Goal: Information Seeking & Learning: Learn about a topic

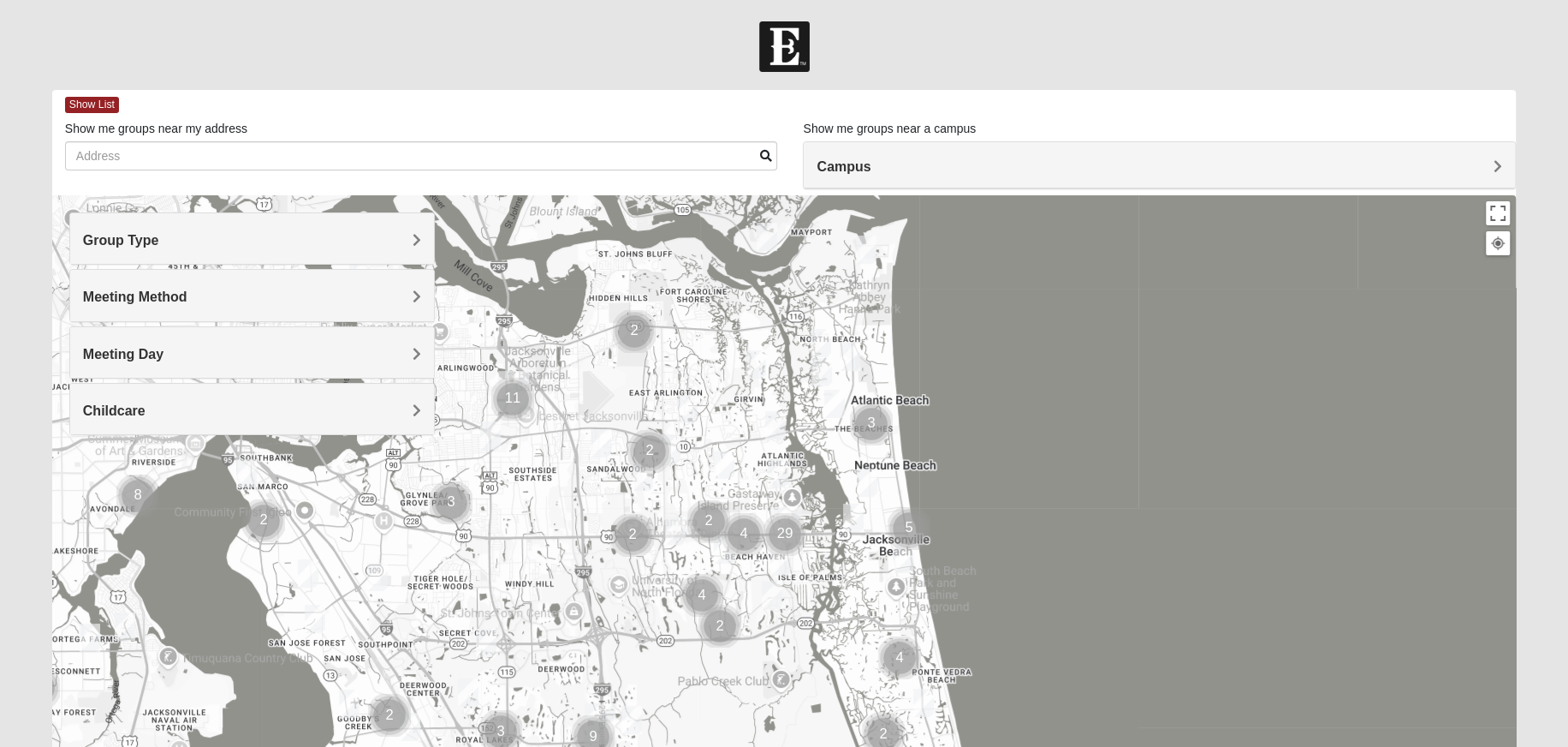
click at [333, 243] on h4 "Group Type" at bounding box center [252, 240] width 339 height 16
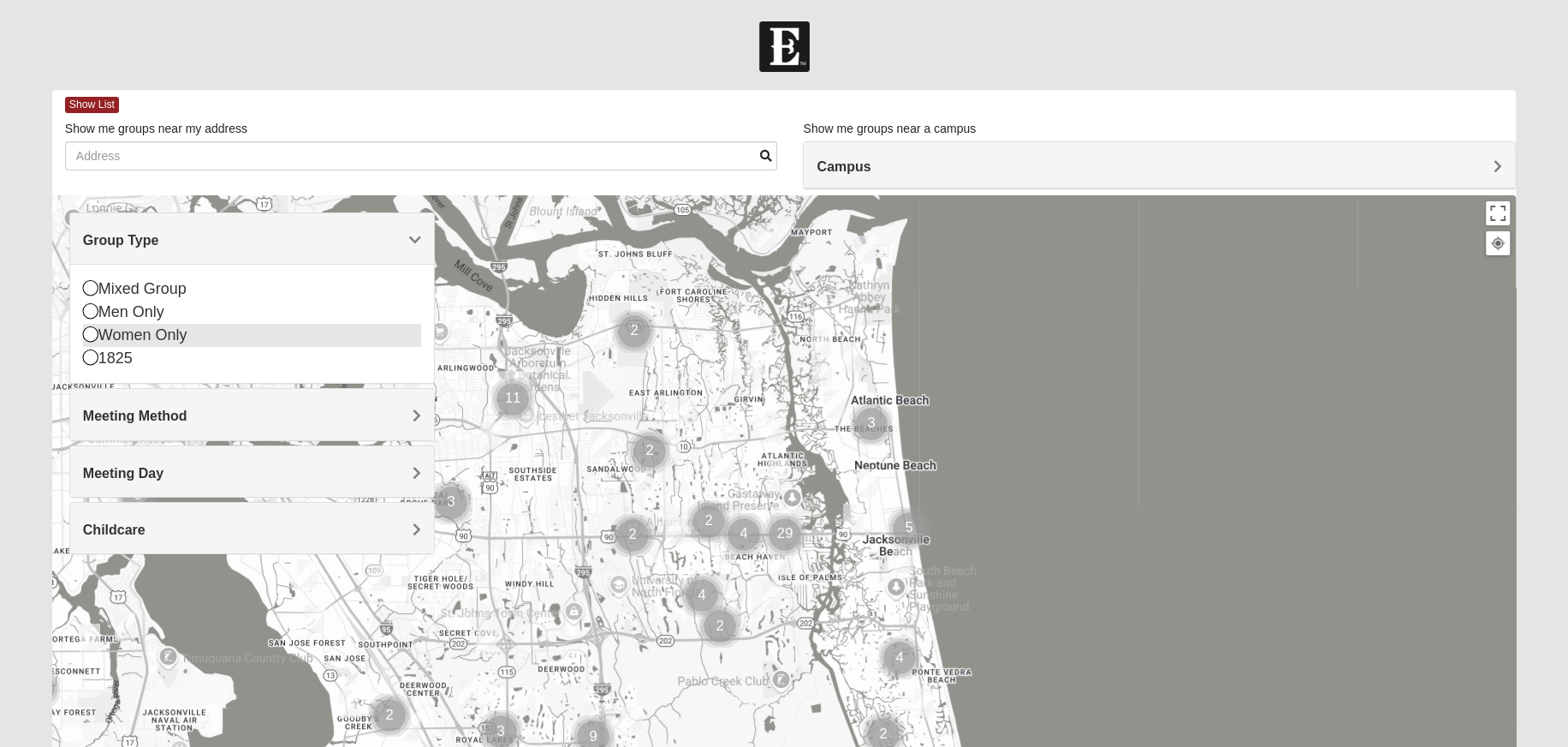
click at [175, 335] on div "Women Only" at bounding box center [252, 335] width 339 height 23
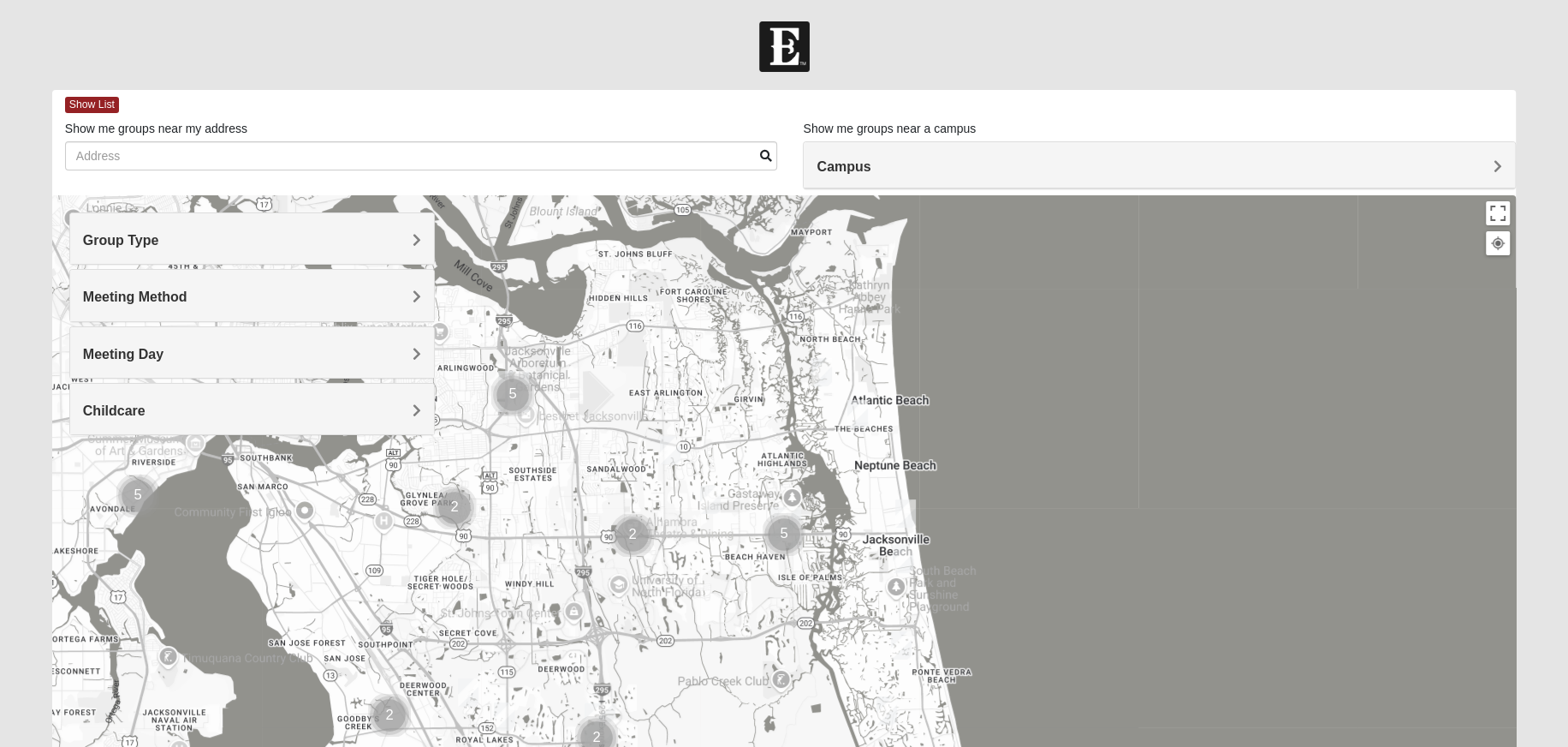
click at [241, 304] on h4 "Meeting Method" at bounding box center [252, 296] width 339 height 16
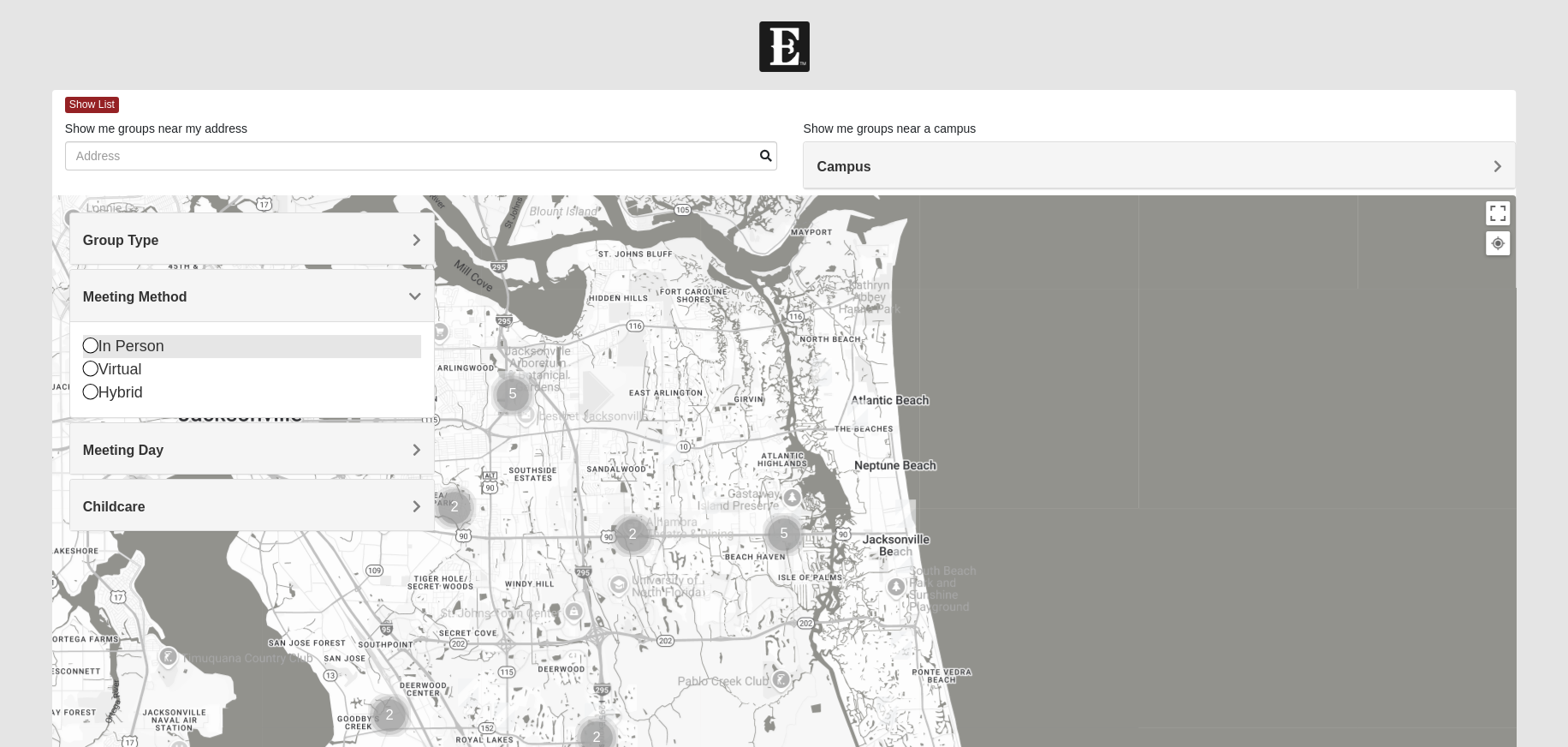
click at [223, 345] on div "In Person" at bounding box center [252, 347] width 339 height 23
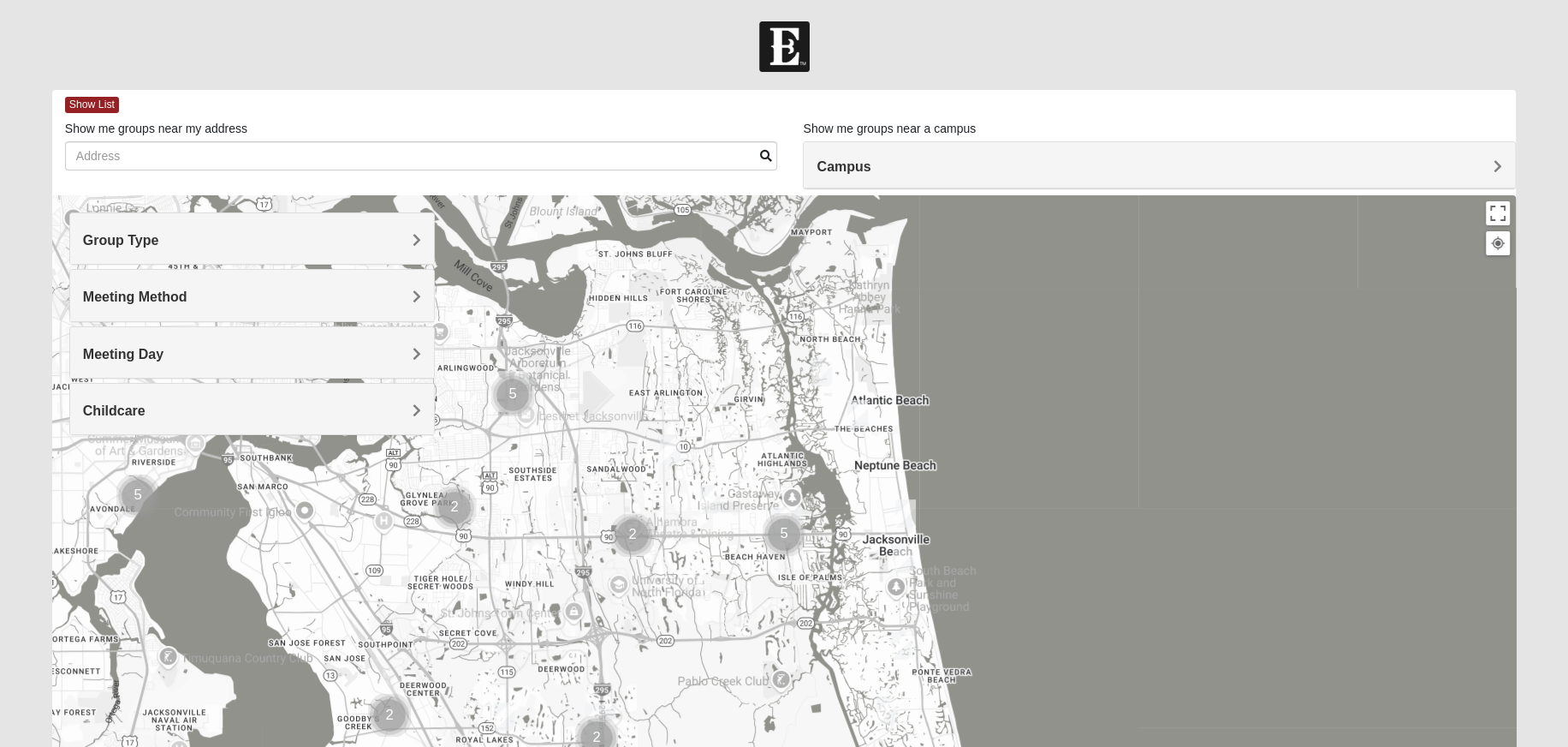
click at [280, 342] on div "Meeting Day" at bounding box center [253, 352] width 365 height 50
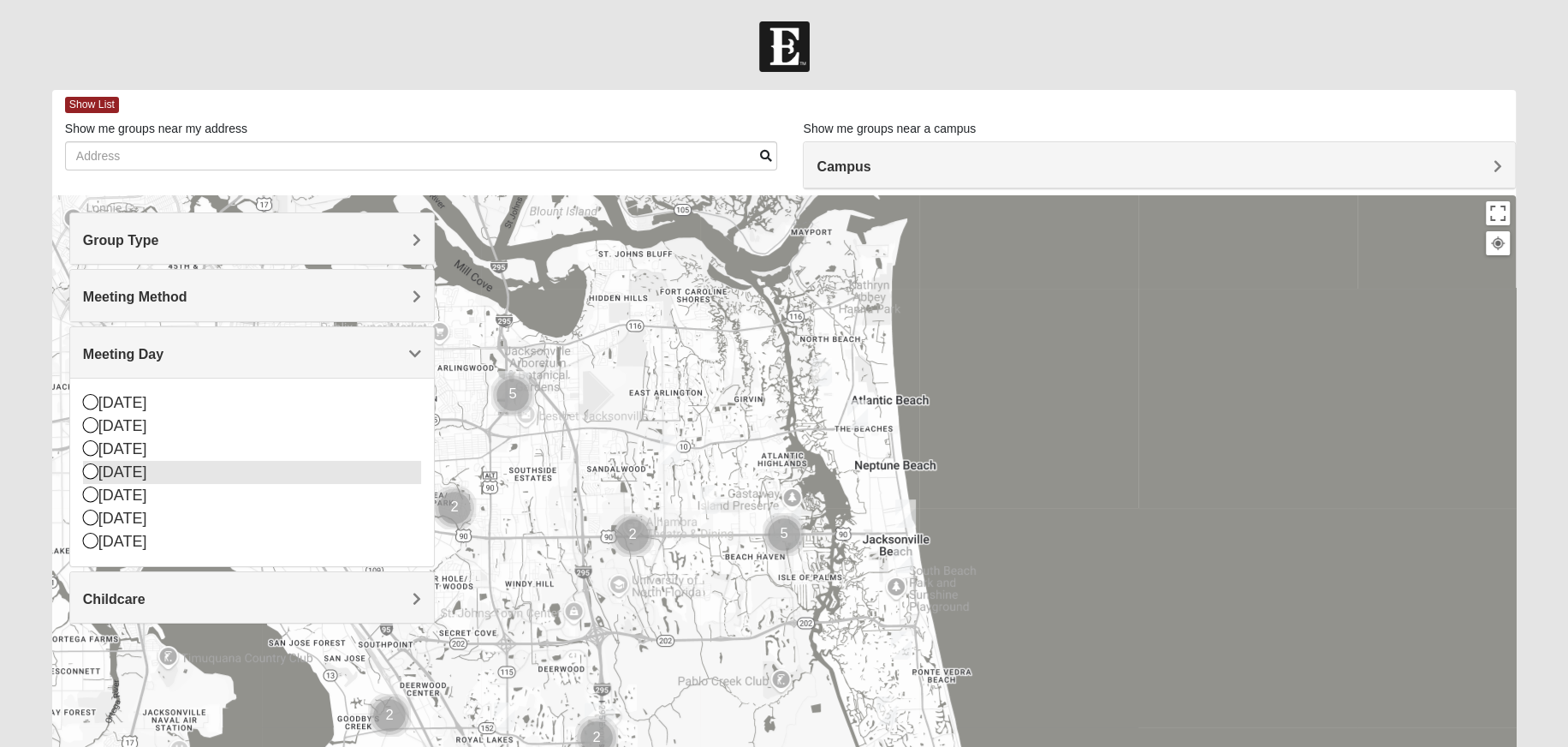
click at [214, 474] on div "[DATE]" at bounding box center [252, 473] width 339 height 23
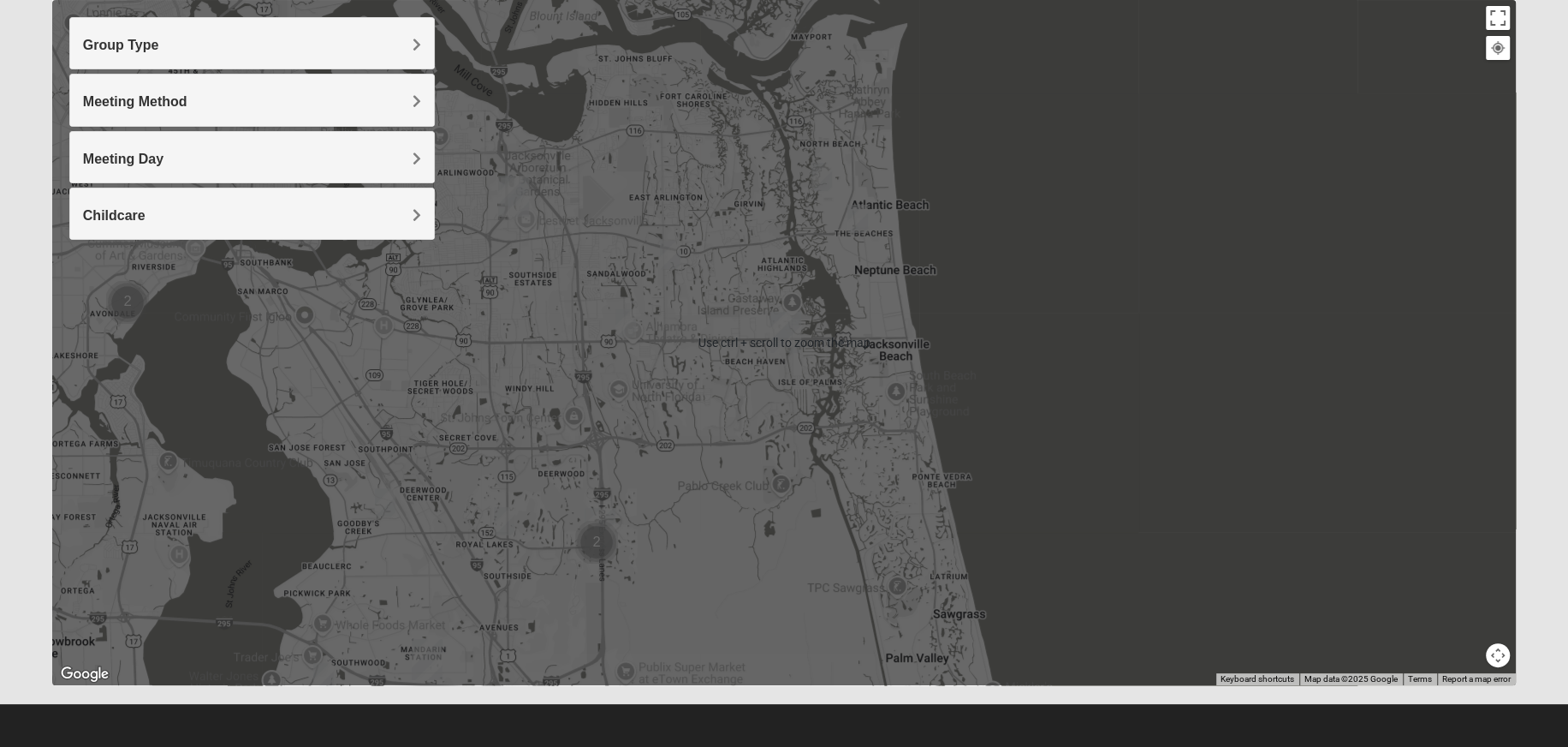
scroll to position [24, 0]
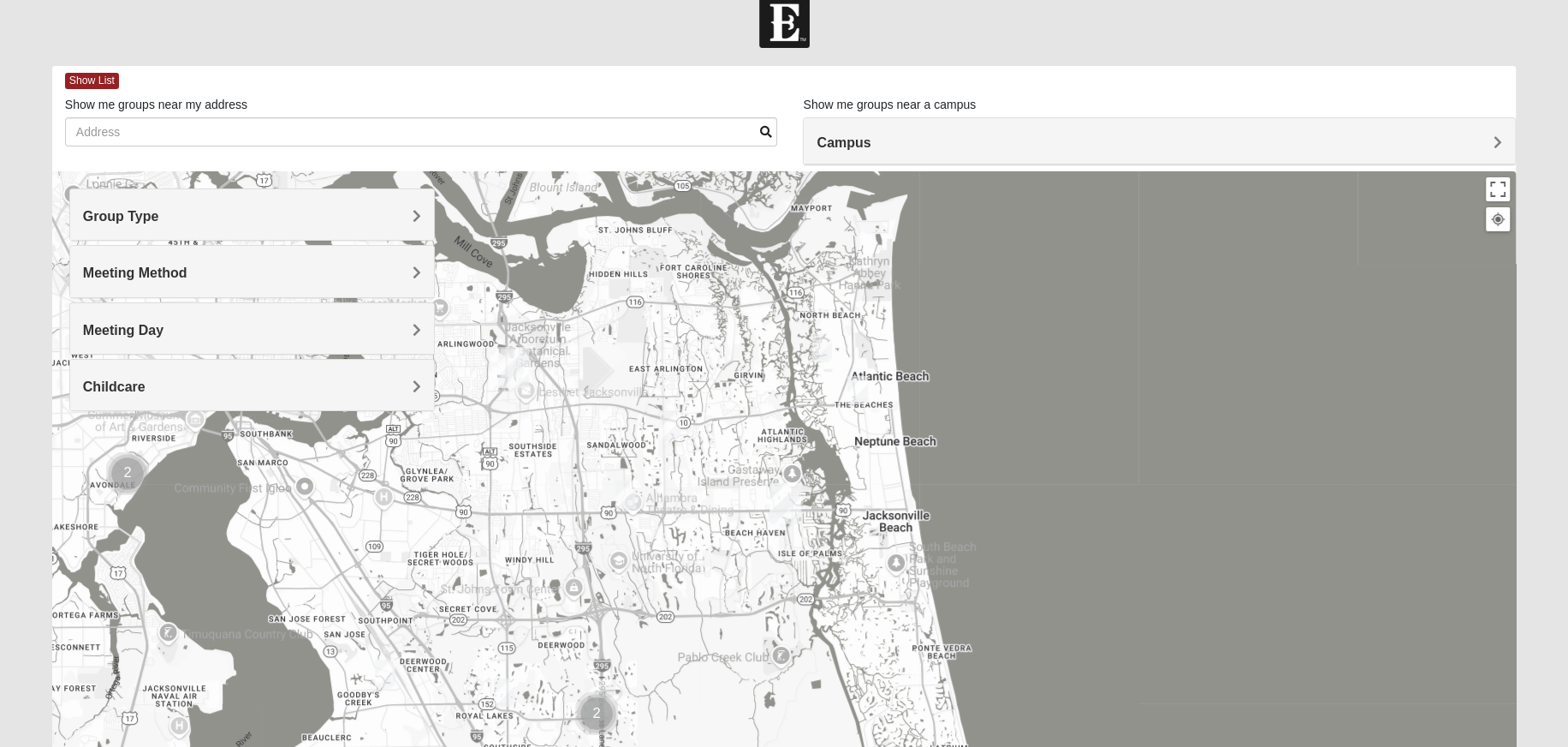
click at [901, 146] on h4 "Campus" at bounding box center [1160, 142] width 686 height 16
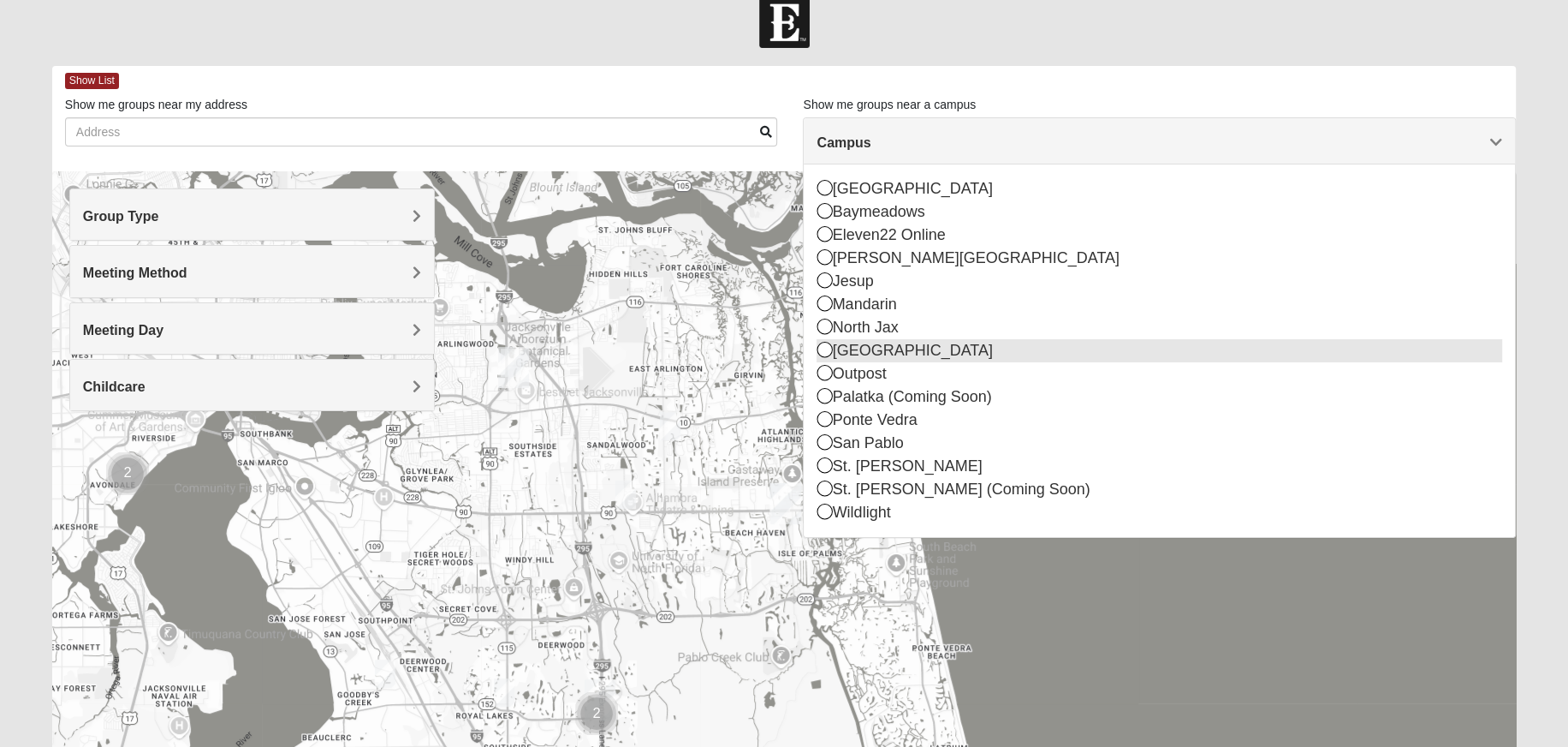
click at [893, 350] on div "[GEOGRAPHIC_DATA]" at bounding box center [1160, 351] width 686 height 23
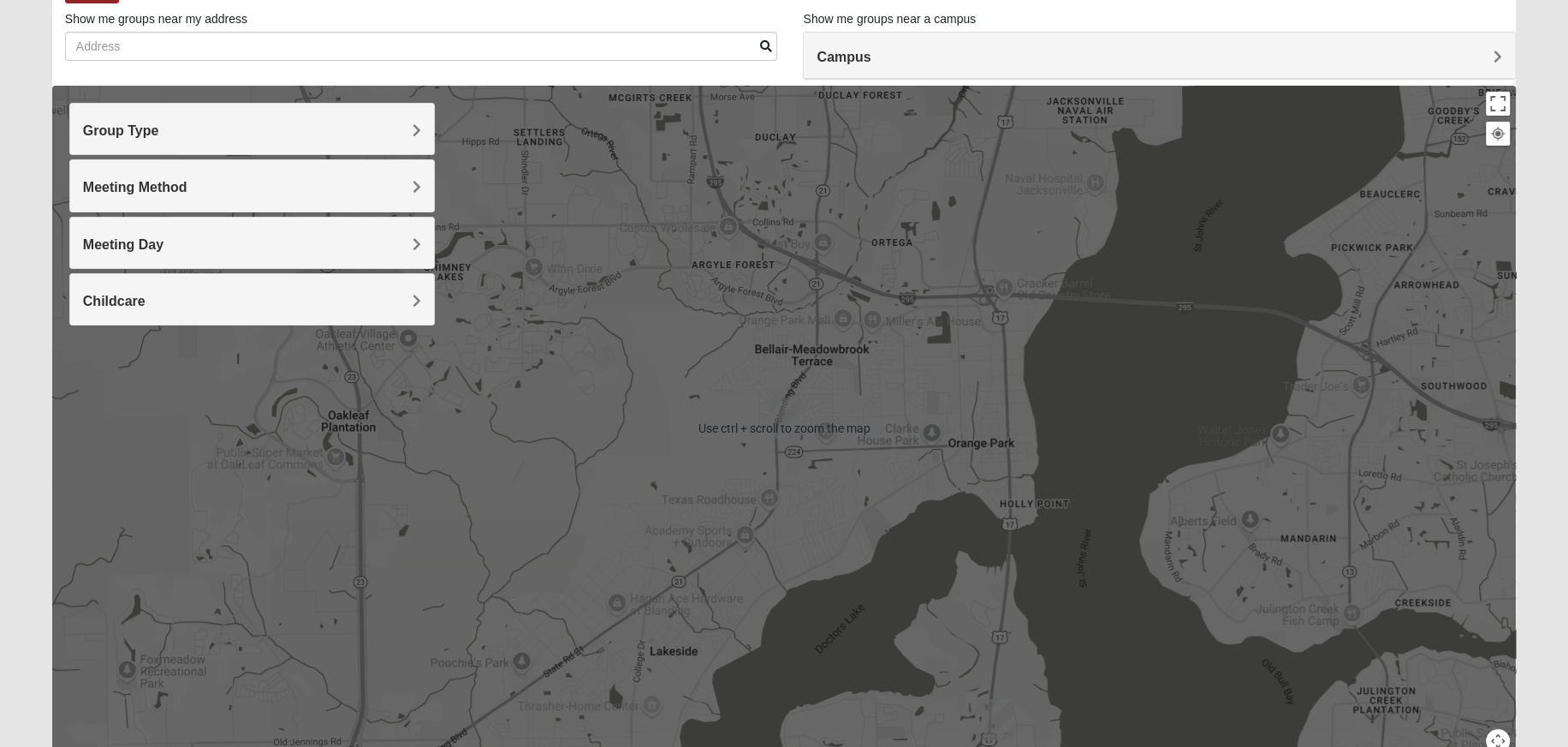
scroll to position [195, 0]
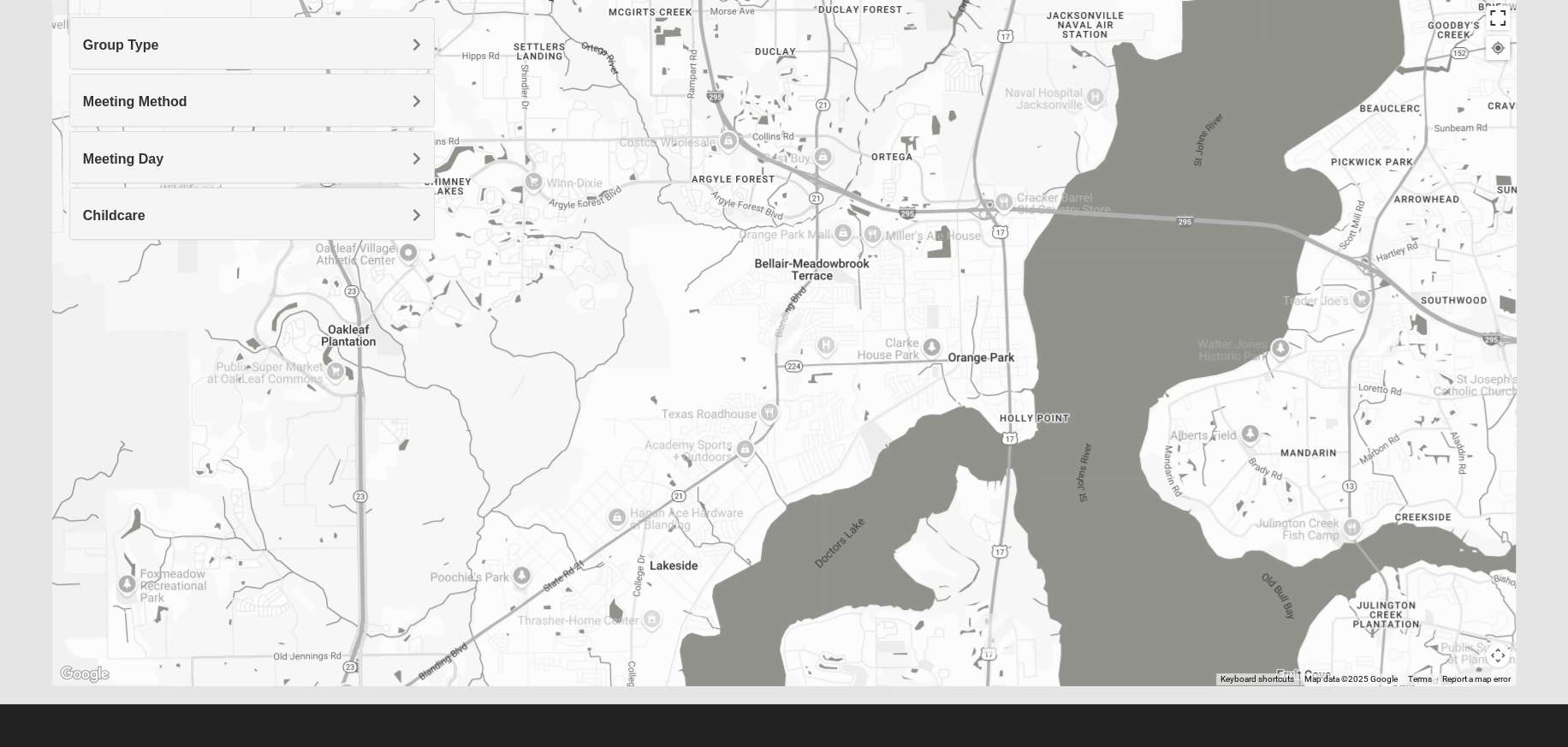
click at [1499, 12] on button "Toggle fullscreen view" at bounding box center [1497, 18] width 24 height 24
click at [961, 113] on div at bounding box center [784, 342] width 1464 height 685
click at [1557, 150] on form "Log In Find A Group Error Show List Loading Groups" at bounding box center [784, 287] width 1568 height 922
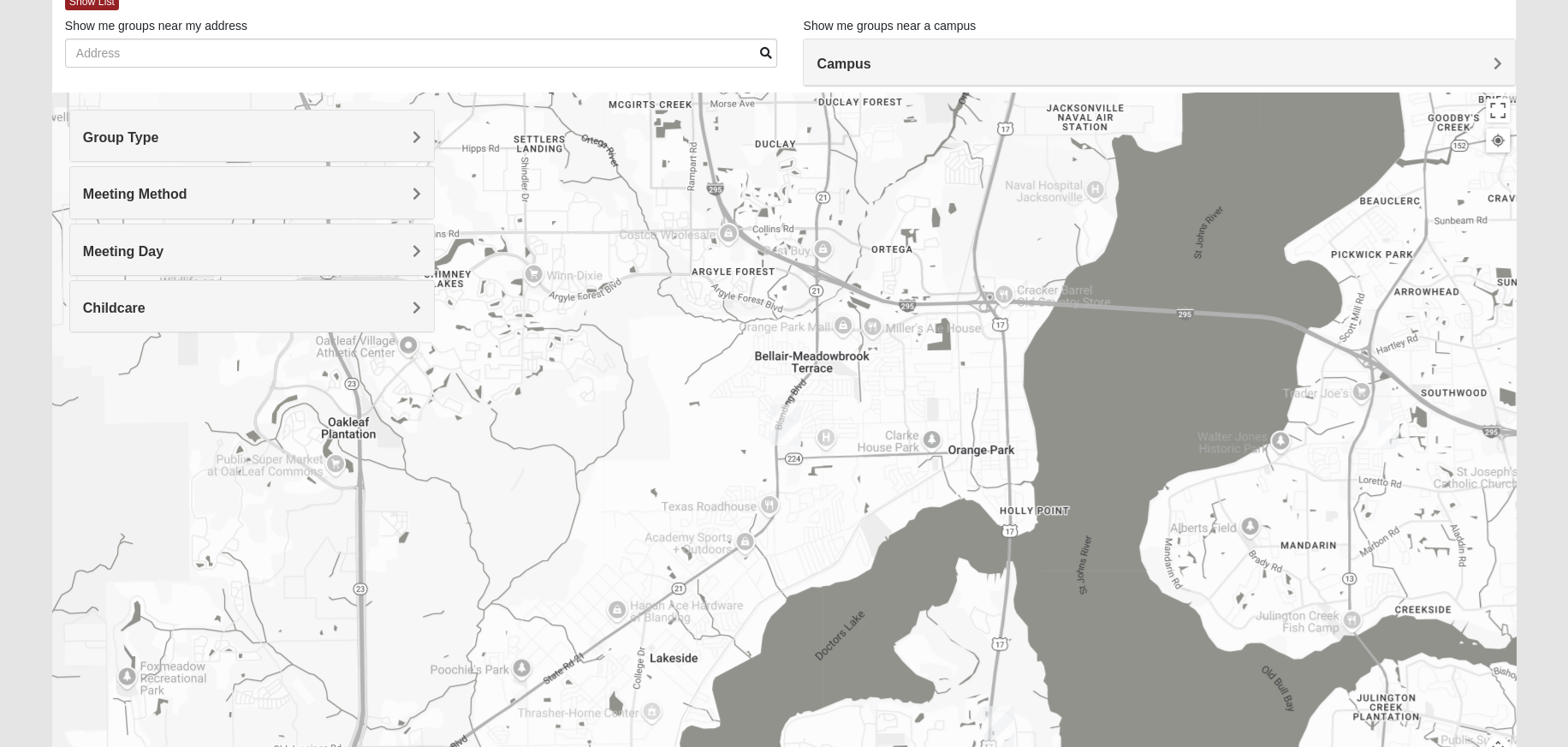
scroll to position [24, 0]
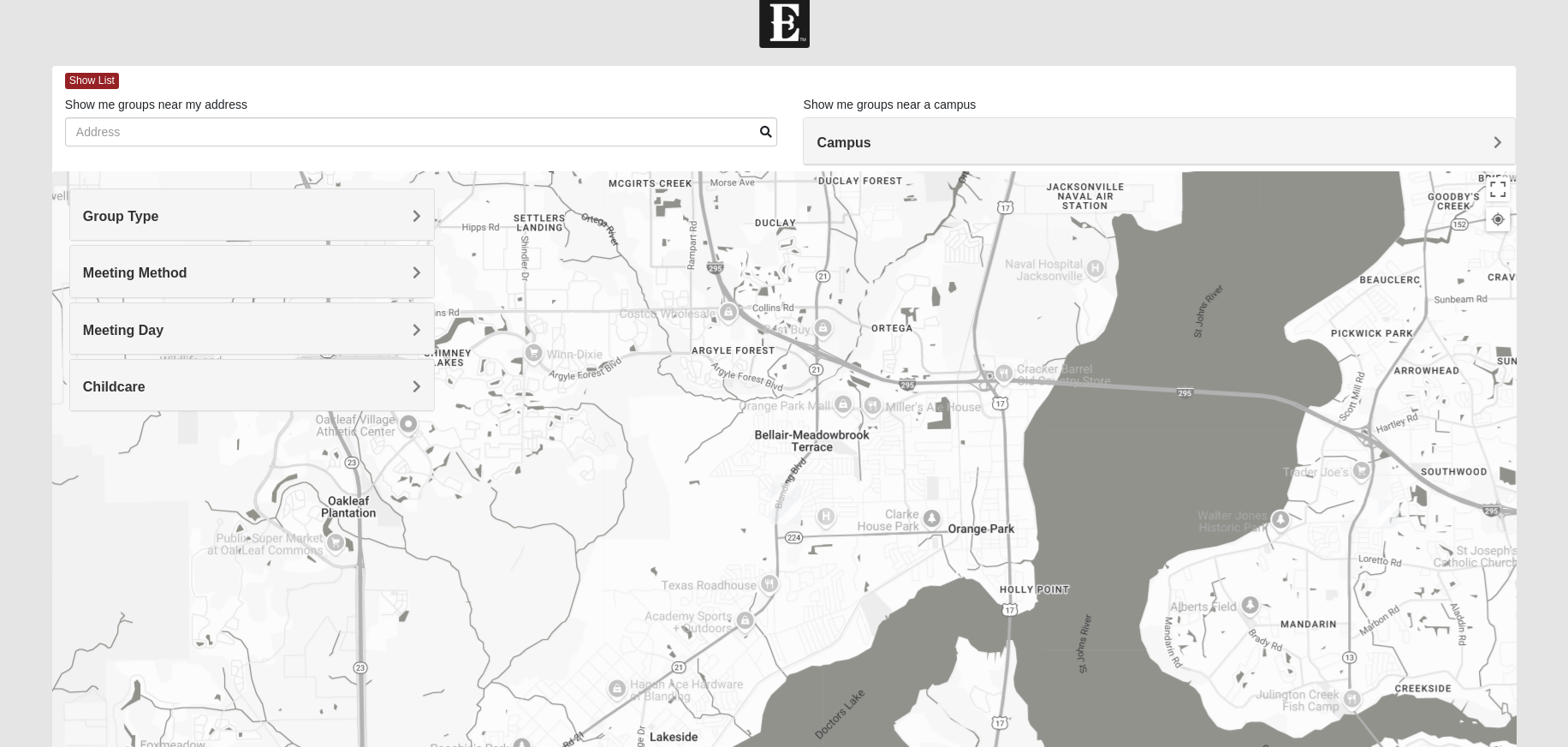
click at [205, 328] on h4 "Meeting Day" at bounding box center [252, 330] width 339 height 16
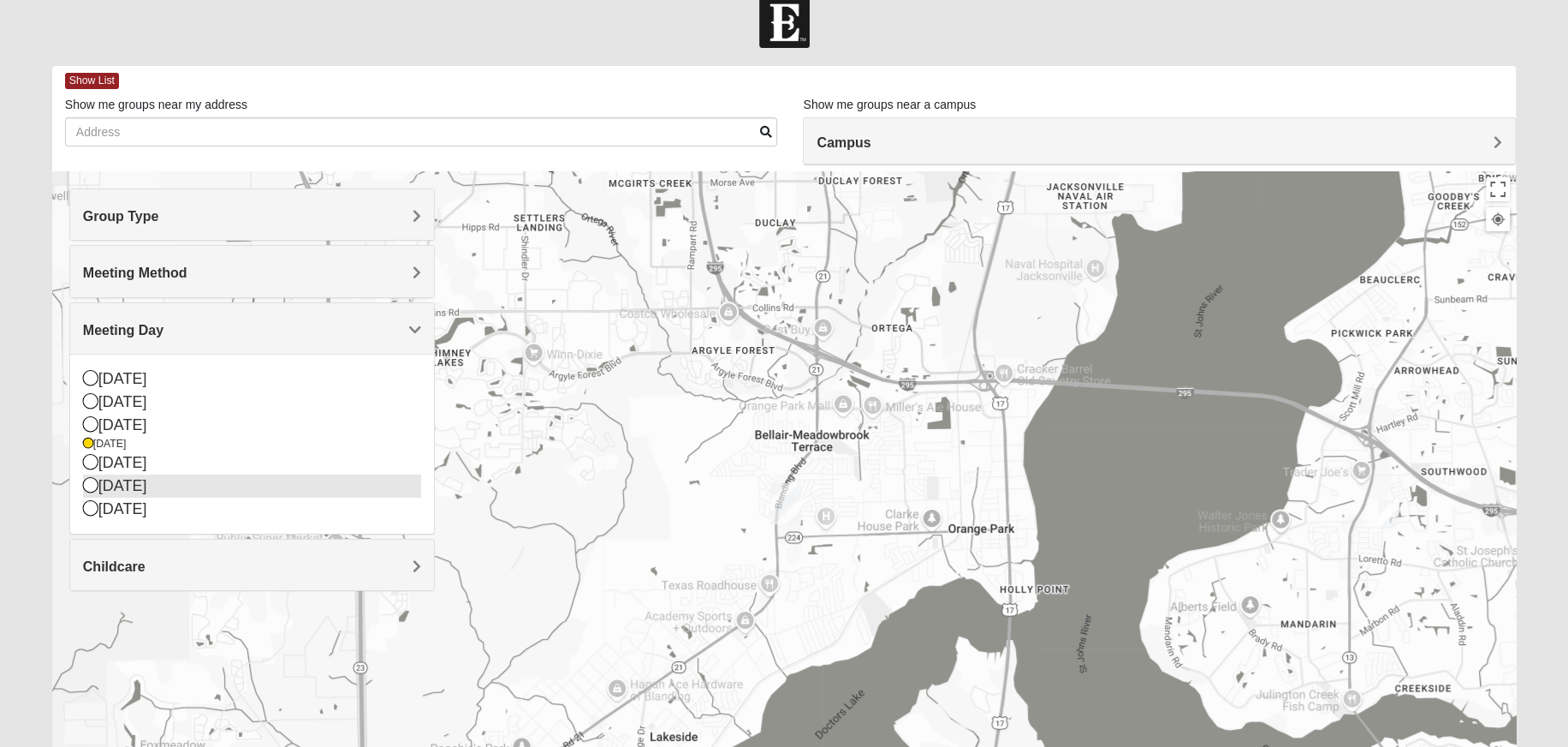
click at [179, 489] on div "[DATE]" at bounding box center [252, 486] width 339 height 23
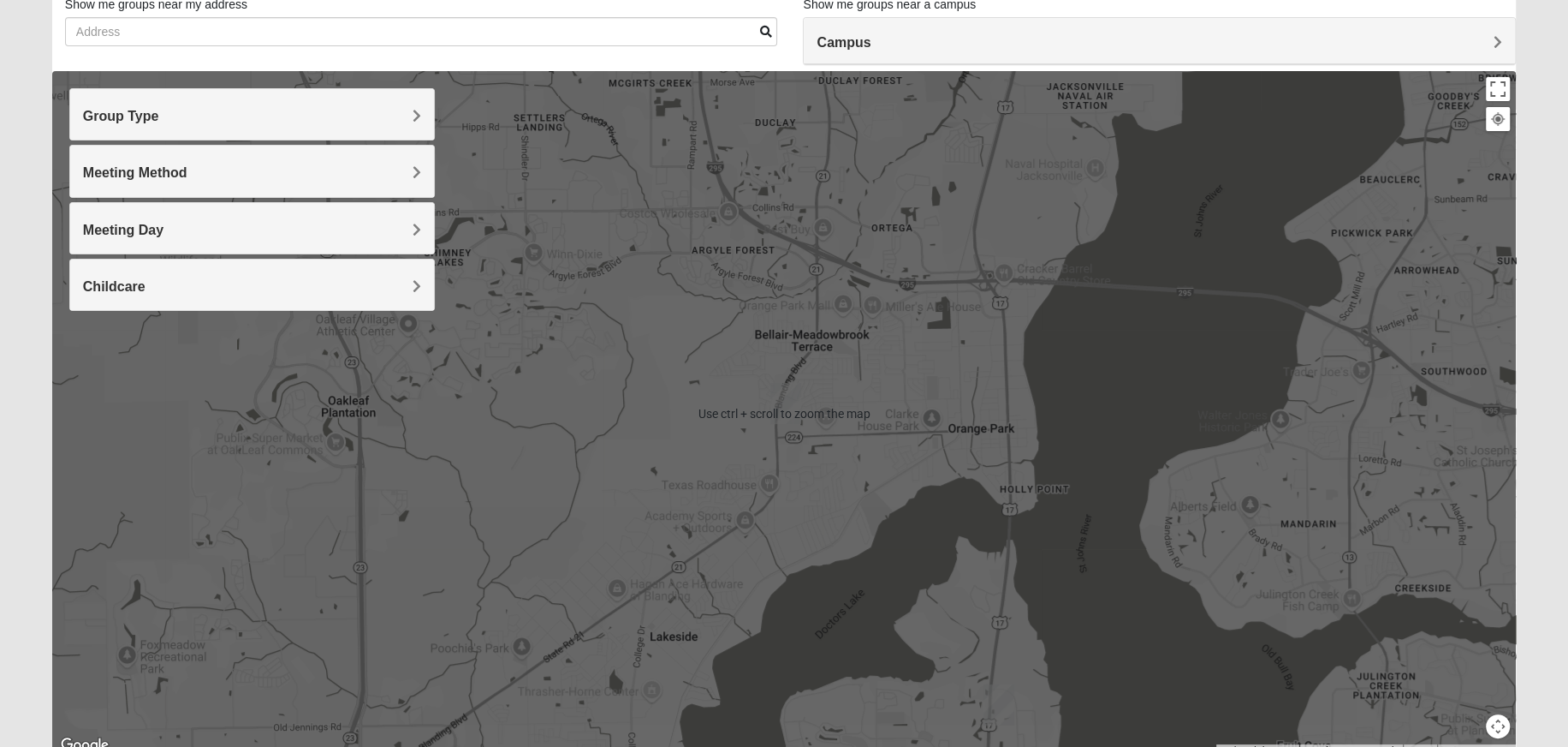
scroll to position [109, 0]
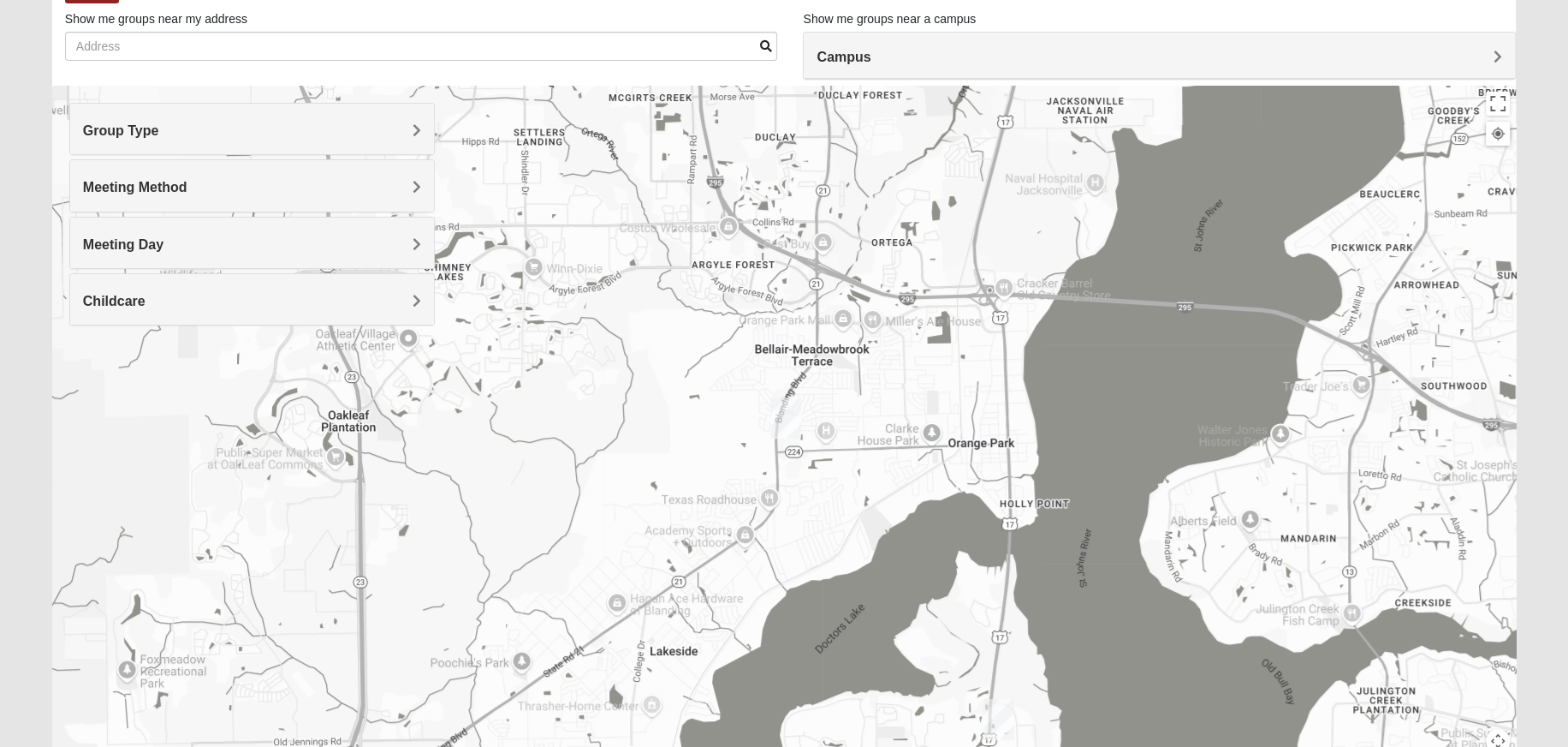
click at [170, 238] on h4 "Meeting Day" at bounding box center [252, 244] width 339 height 16
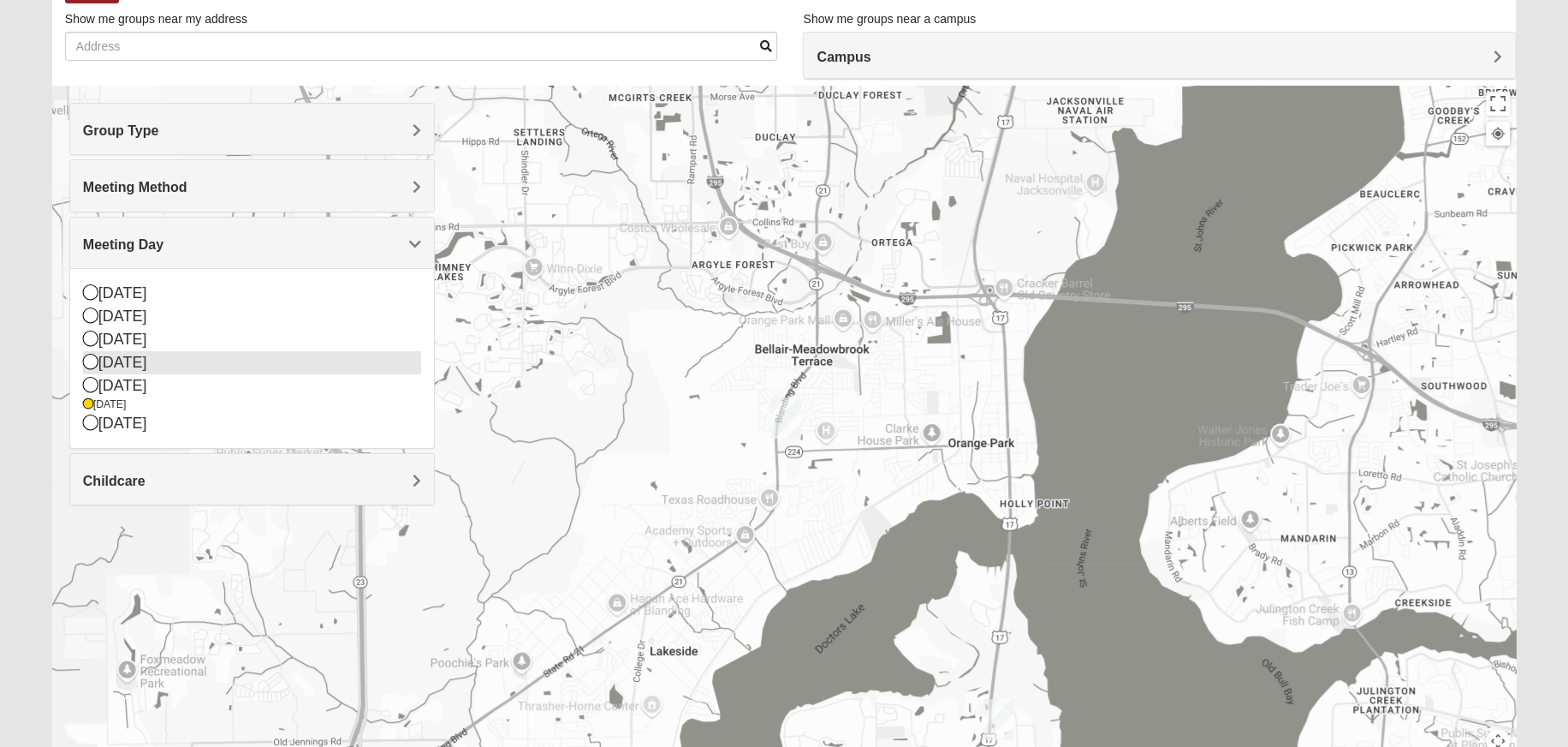
click at [164, 365] on div "[DATE]" at bounding box center [252, 362] width 339 height 23
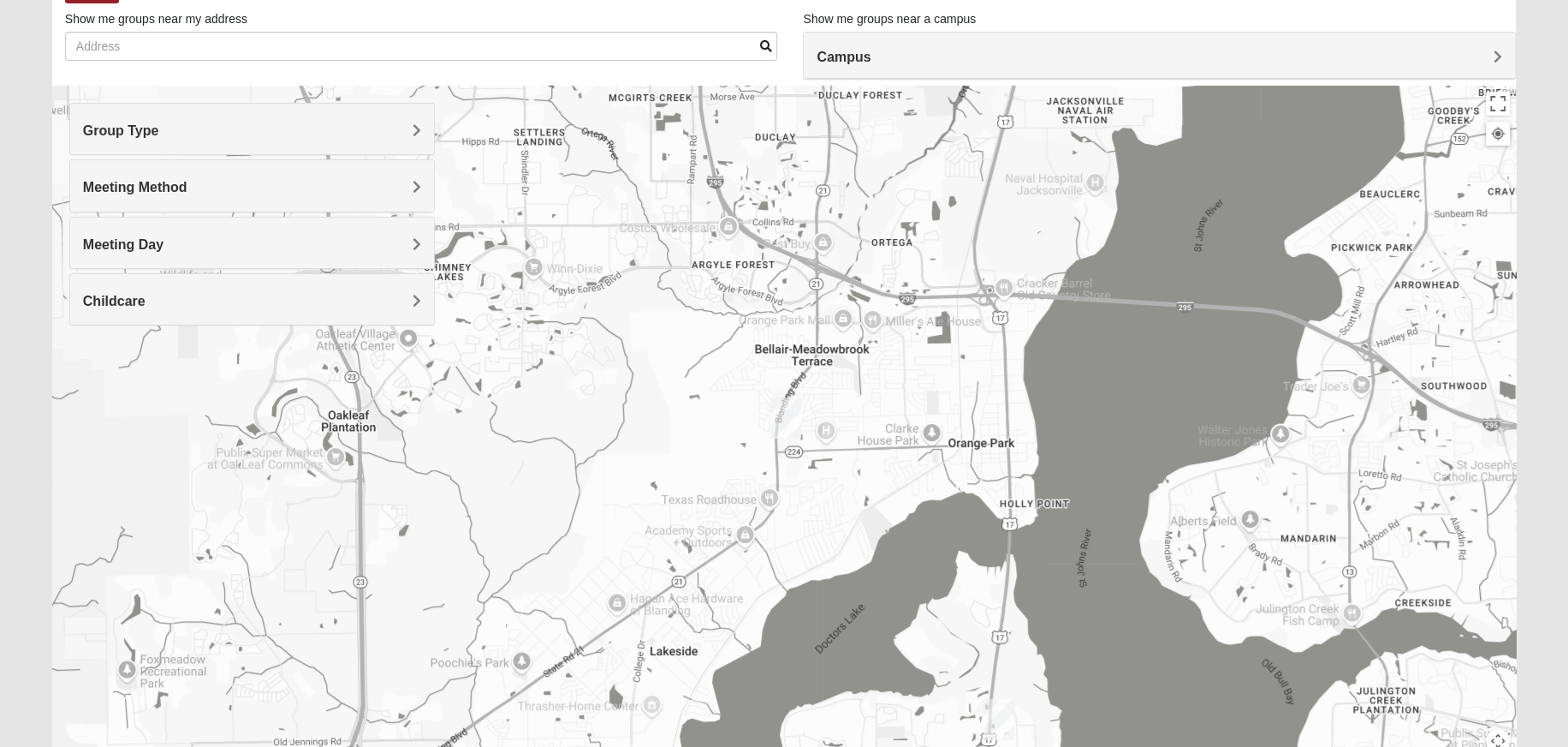
click at [789, 415] on img "Orange Park" at bounding box center [785, 418] width 31 height 41
click at [204, 232] on div "Meeting Day" at bounding box center [253, 243] width 365 height 50
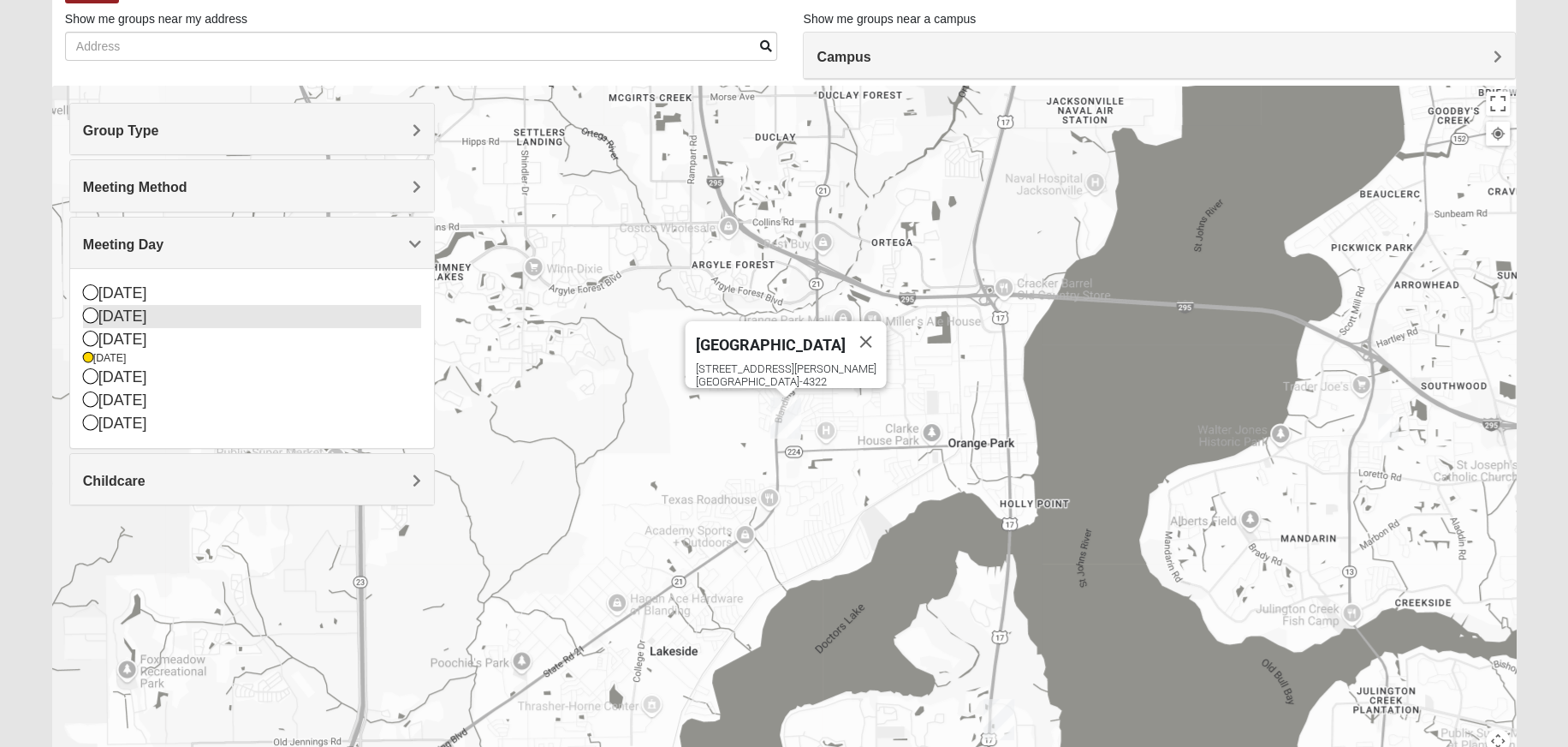
click at [202, 308] on div "[DATE]" at bounding box center [252, 317] width 339 height 23
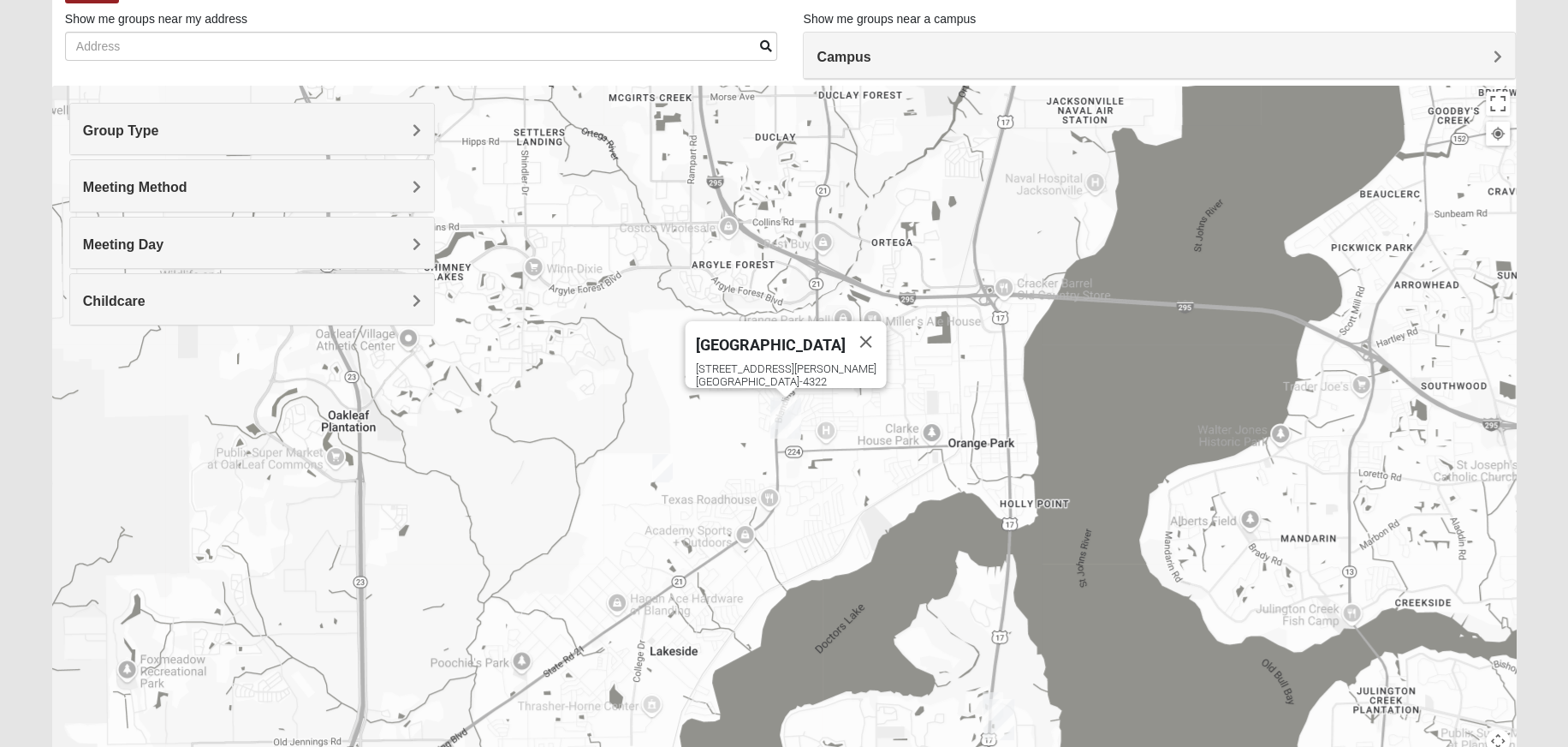
click at [663, 466] on img "Womens Ellis 32065" at bounding box center [662, 468] width 20 height 28
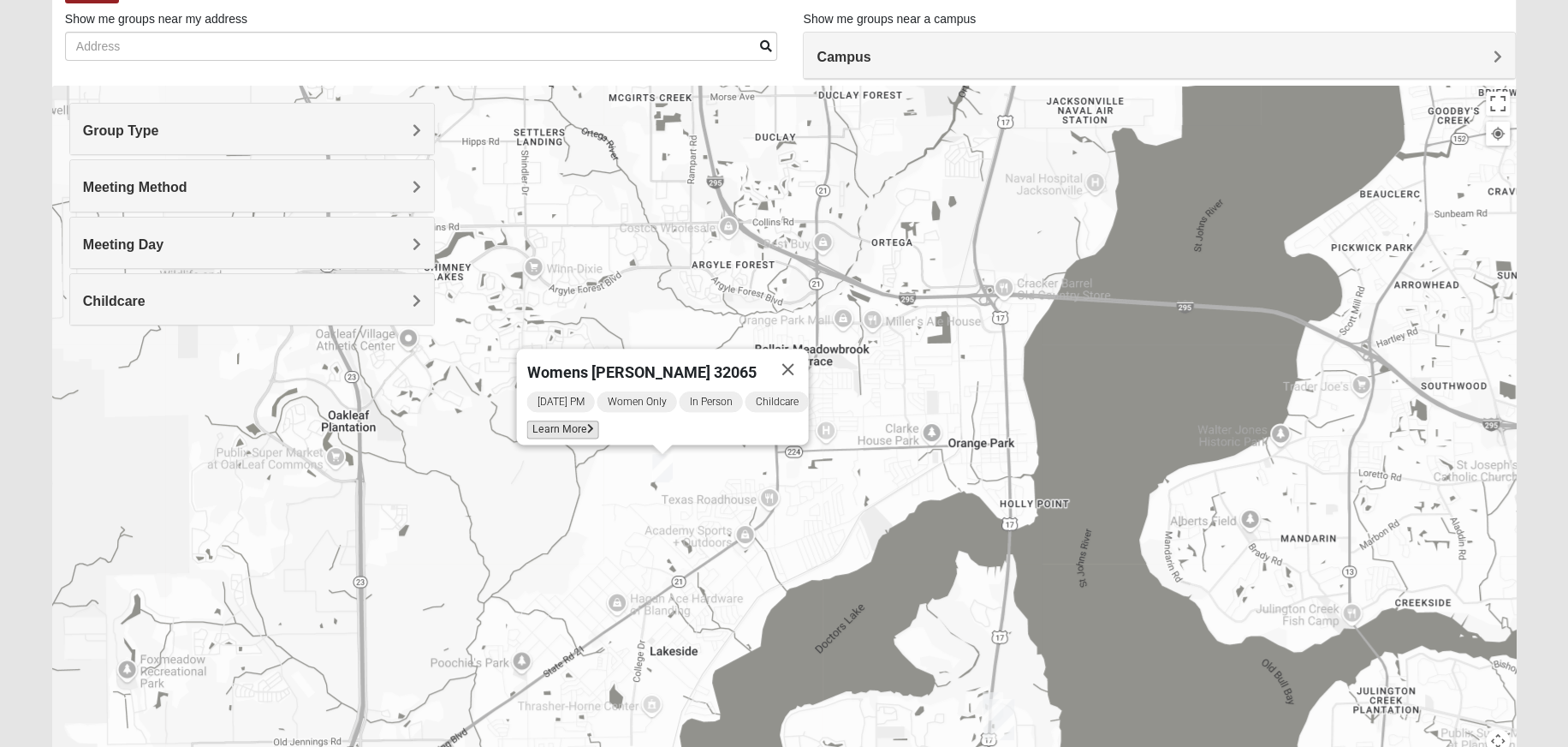
click at [558, 421] on span "Learn More" at bounding box center [562, 430] width 72 height 18
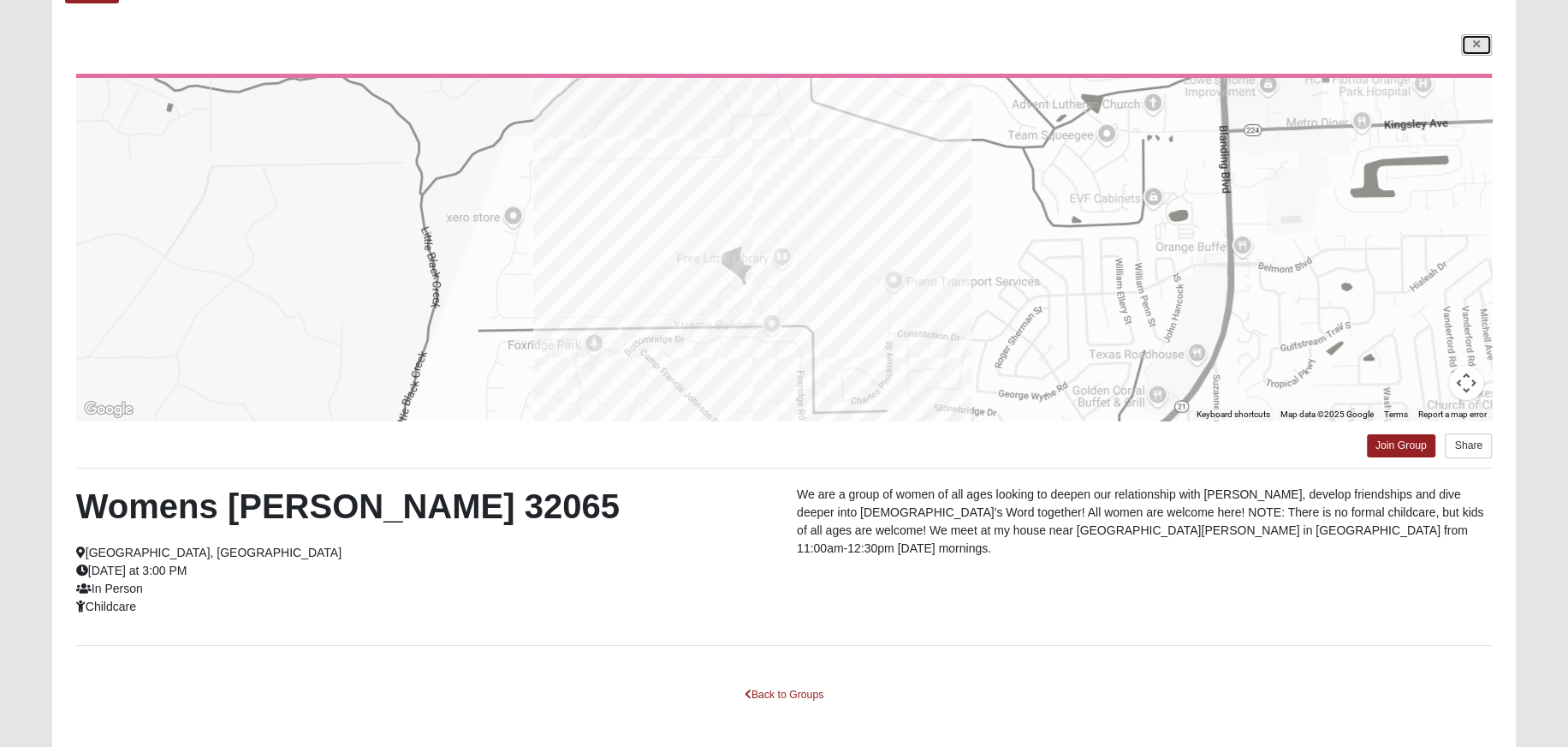
click at [1478, 45] on icon at bounding box center [1477, 45] width 7 height 11
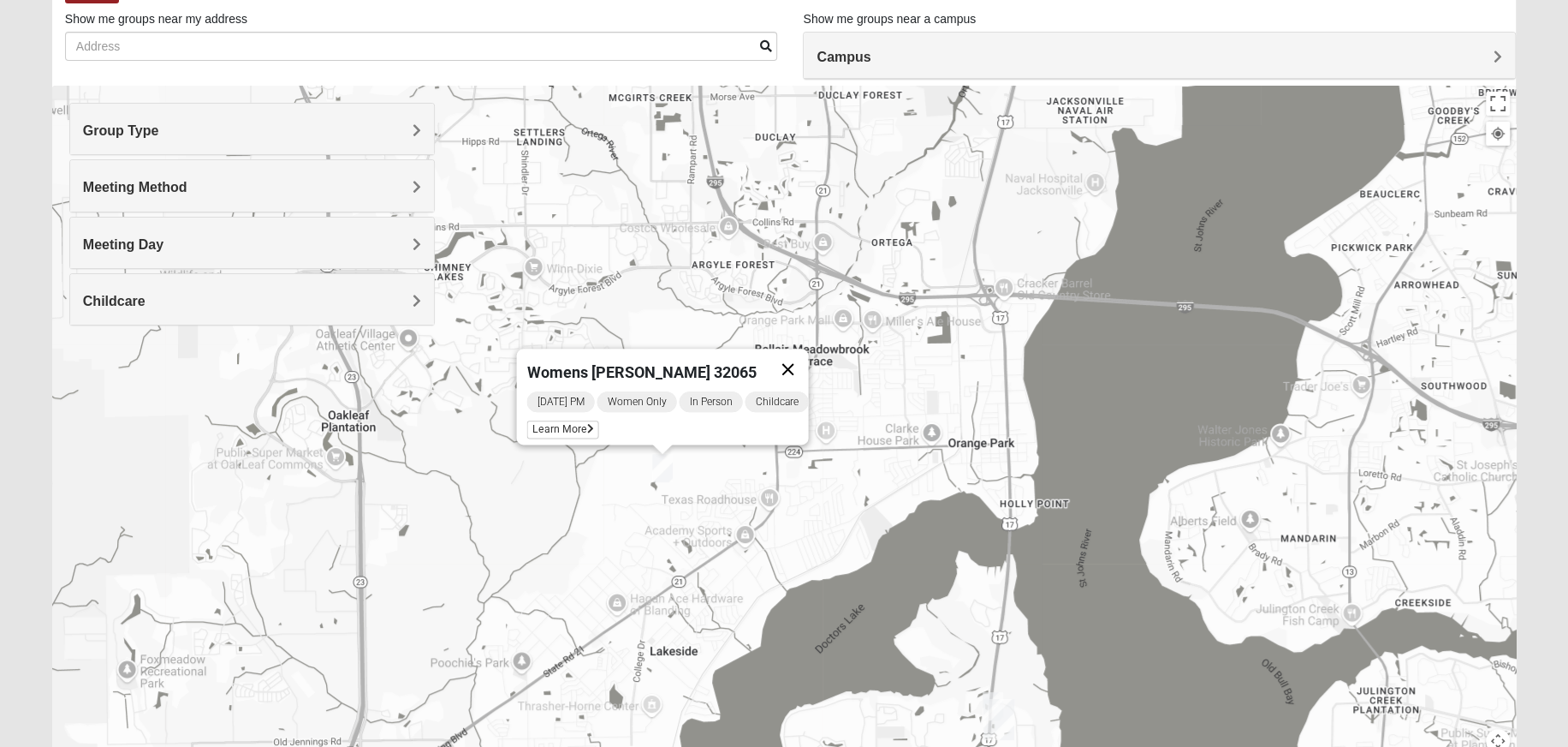
click at [795, 356] on button "Close" at bounding box center [787, 369] width 41 height 41
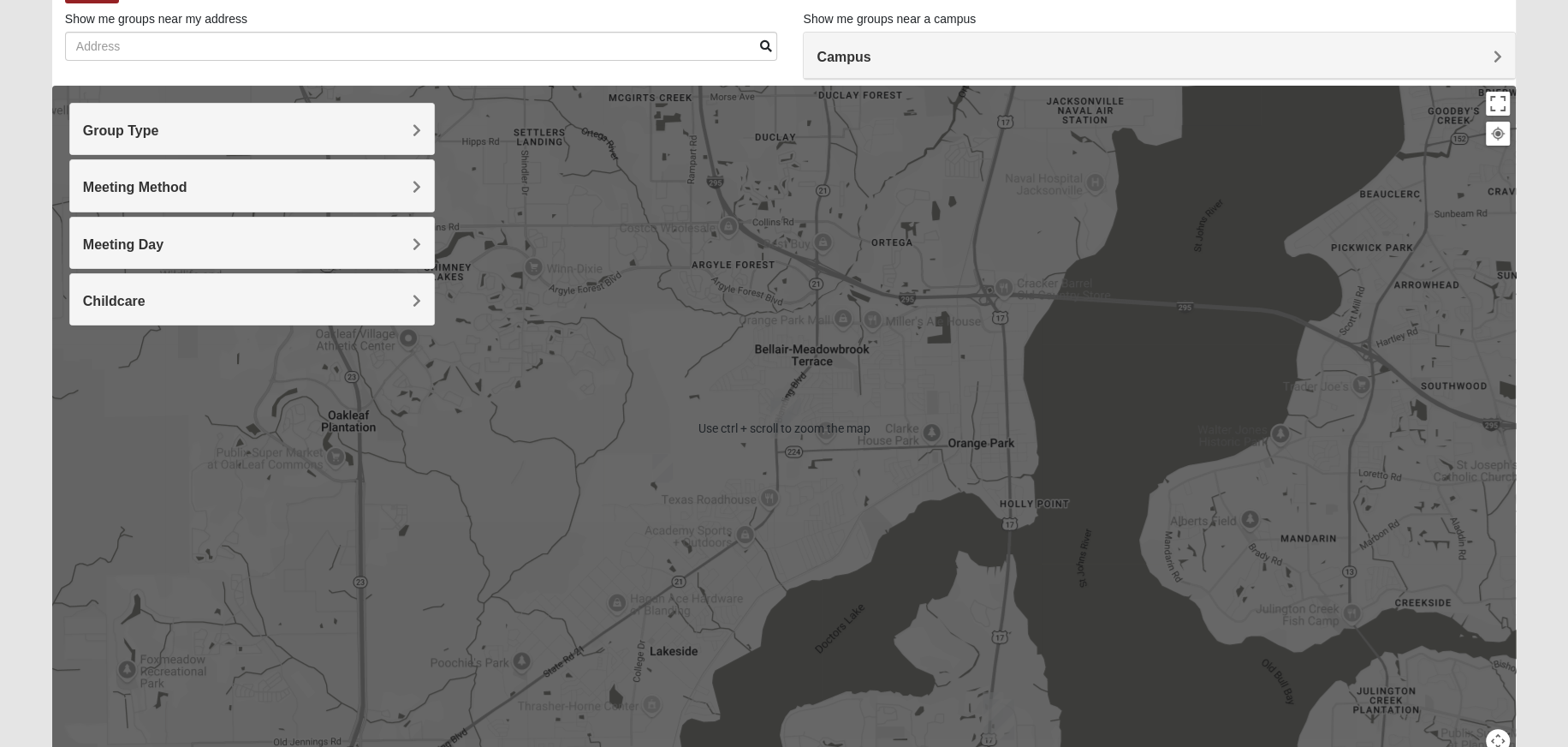
click at [788, 414] on img "Orange Park" at bounding box center [785, 418] width 31 height 41
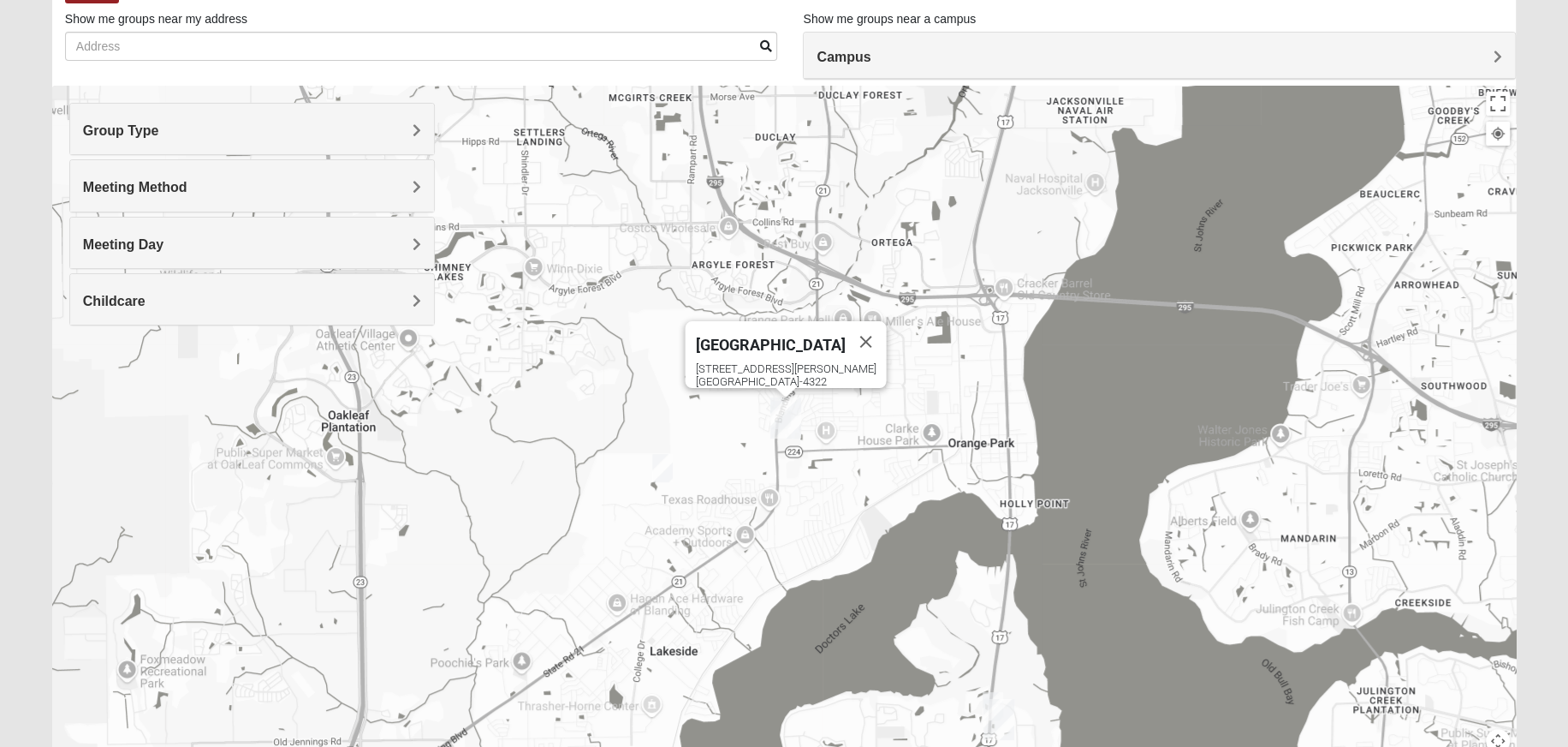
click at [783, 413] on img "Orange Park" at bounding box center [785, 418] width 31 height 41
click at [765, 362] on div "[STREET_ADDRESS][PERSON_NAME]" at bounding box center [791, 375] width 191 height 26
click at [736, 450] on div "[GEOGRAPHIC_DATA] [STREET_ADDRESS][PERSON_NAME]" at bounding box center [784, 428] width 1464 height 685
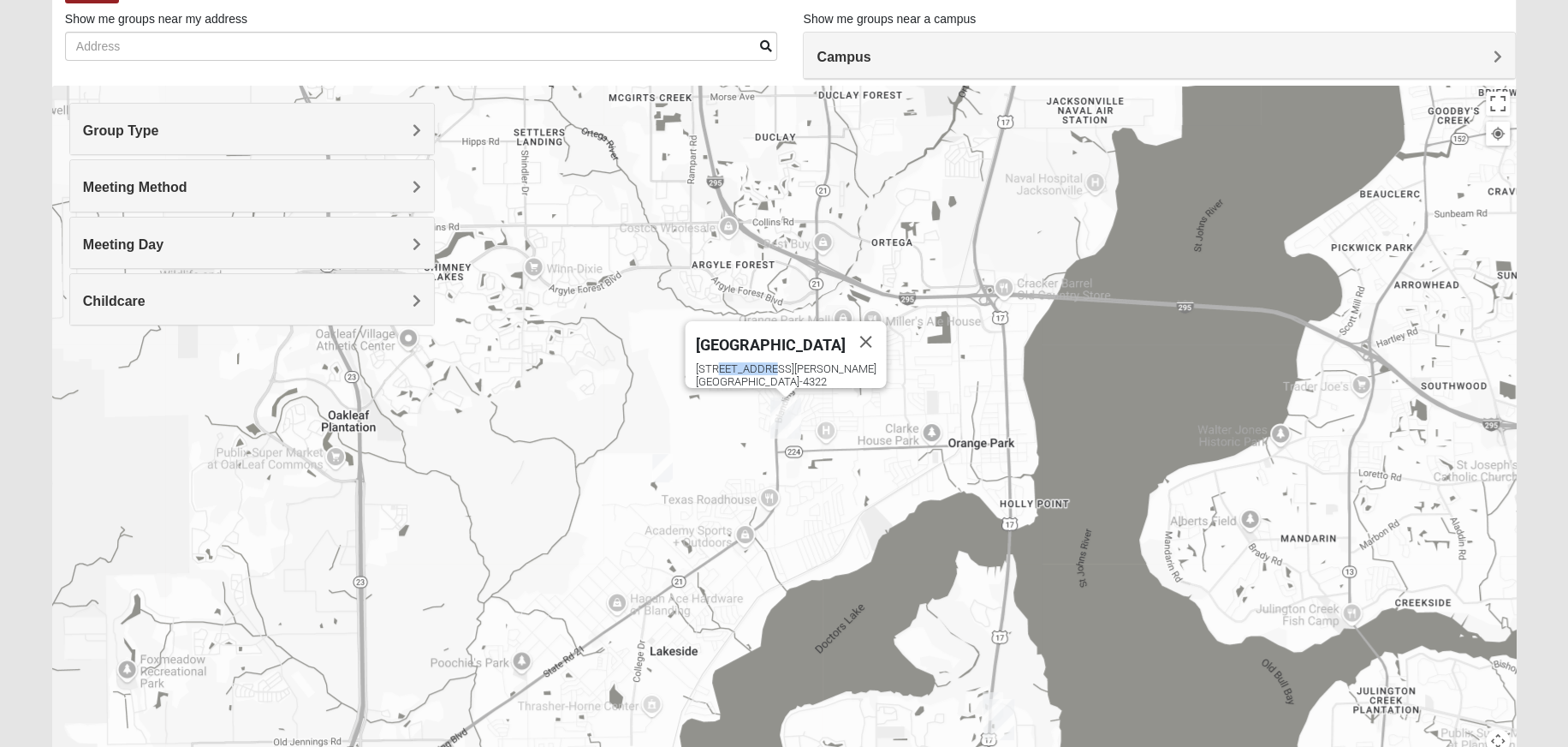
click at [999, 428] on div "[GEOGRAPHIC_DATA] [STREET_ADDRESS][PERSON_NAME]" at bounding box center [784, 428] width 1464 height 685
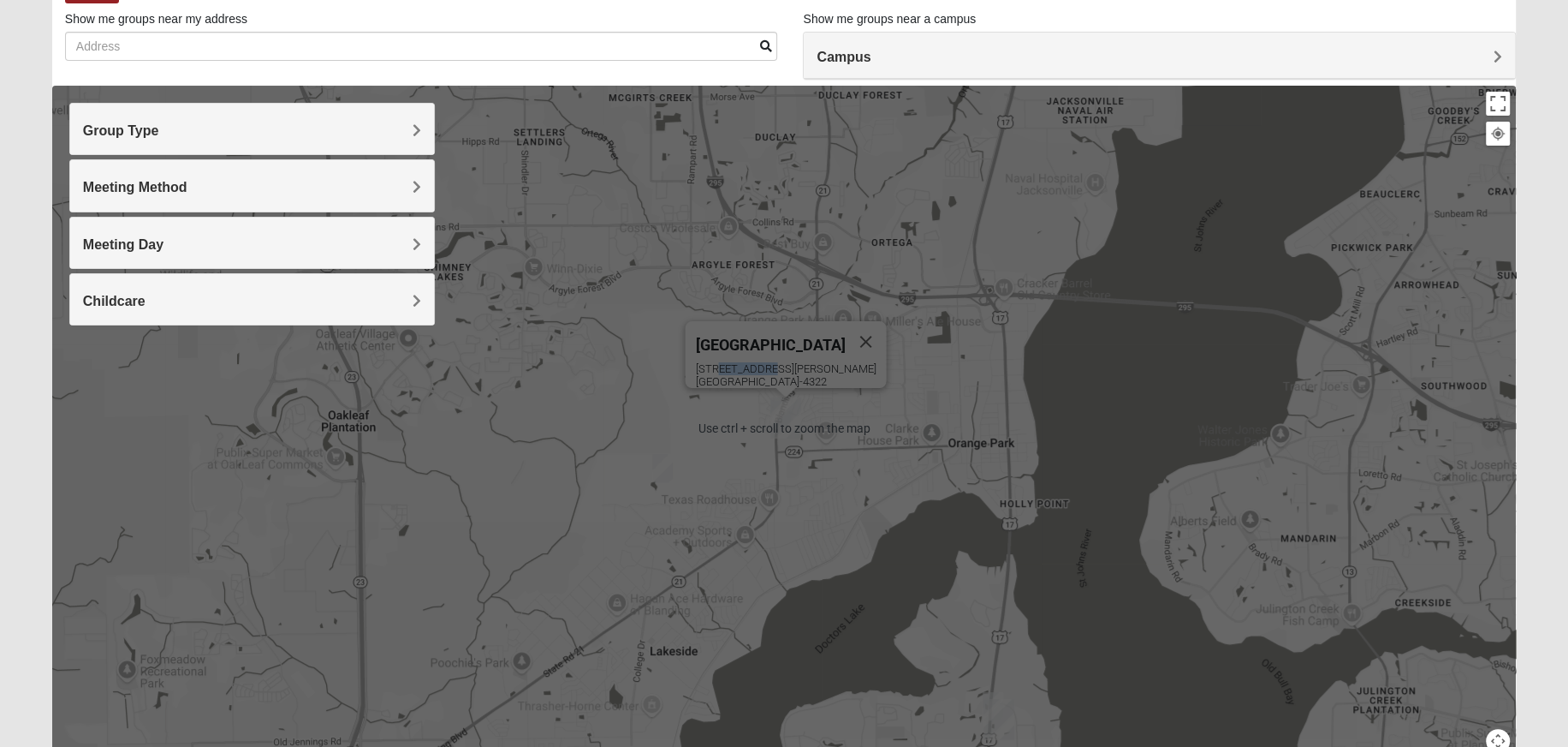
scroll to position [195, 0]
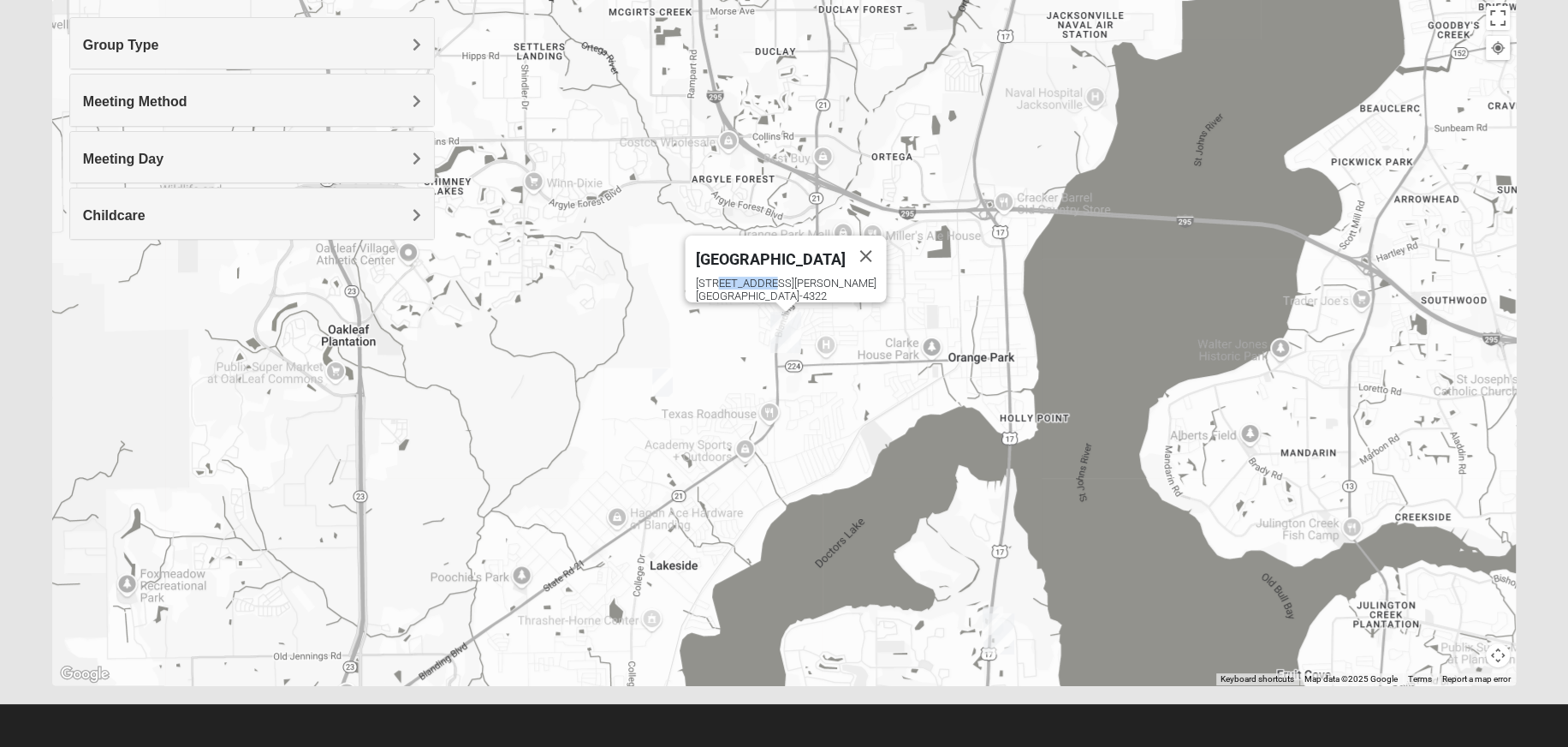
click at [989, 610] on img "On Campus Womens Thousand 32003" at bounding box center [992, 621] width 20 height 28
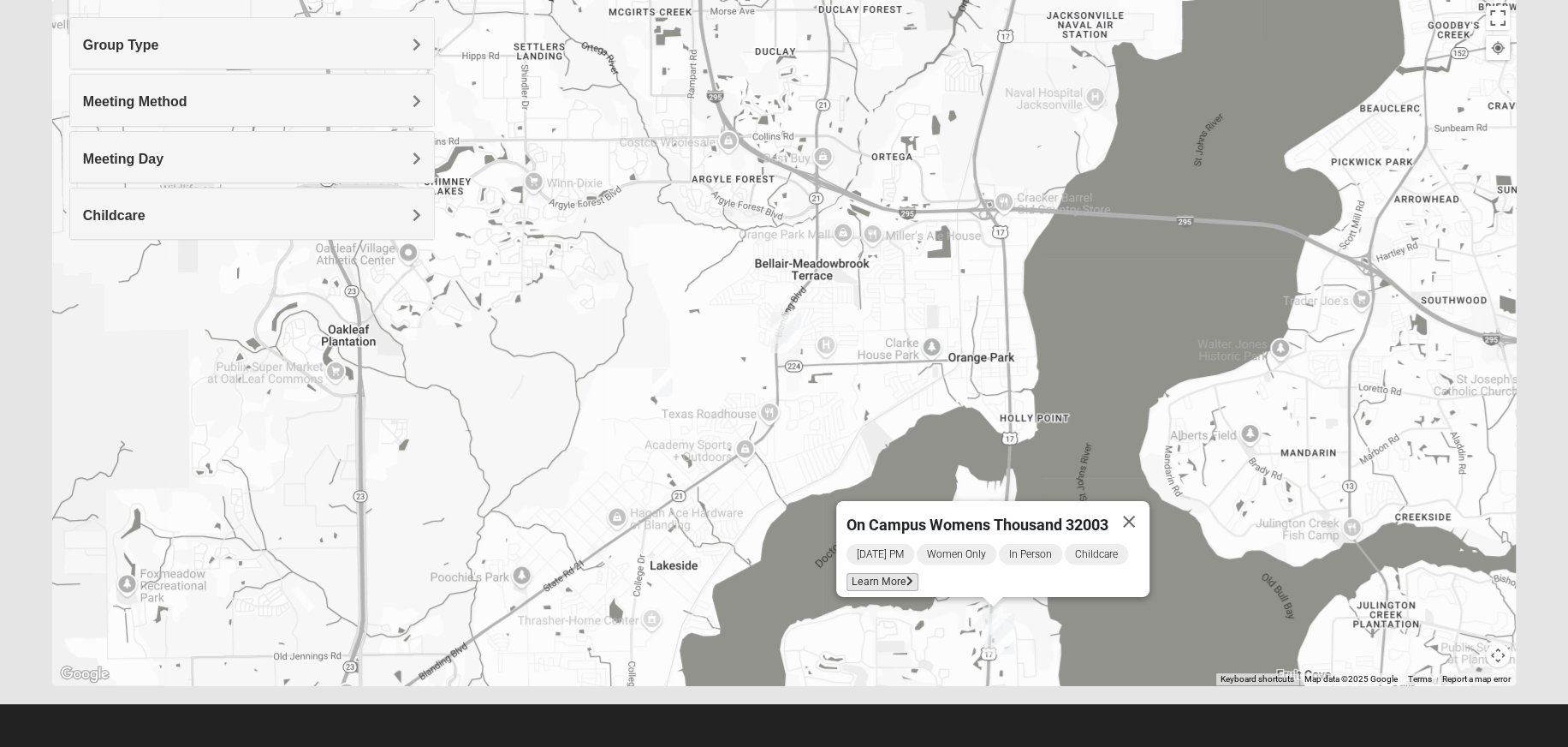
click at [888, 573] on span "Learn More" at bounding box center [883, 582] width 72 height 18
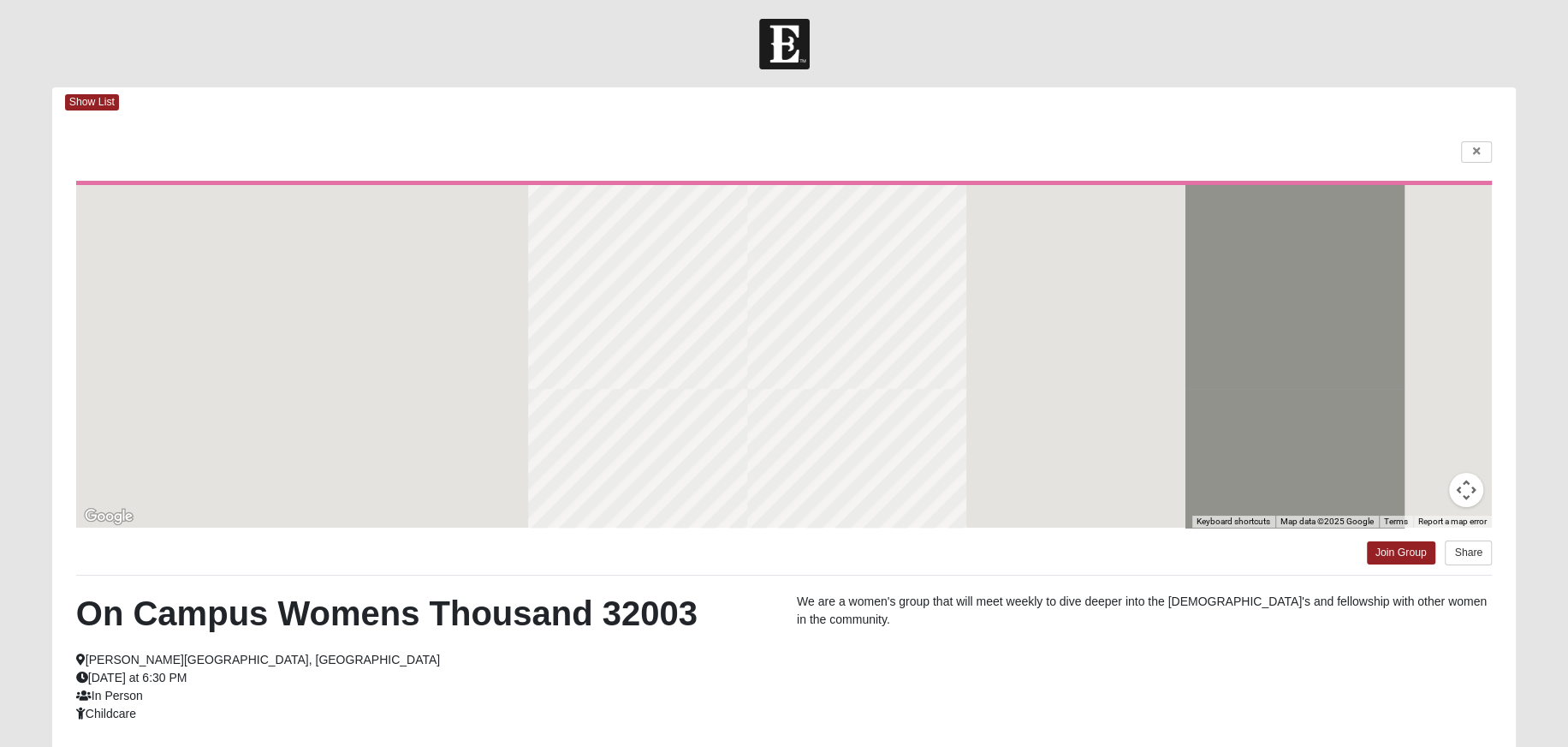
scroll to position [0, 0]
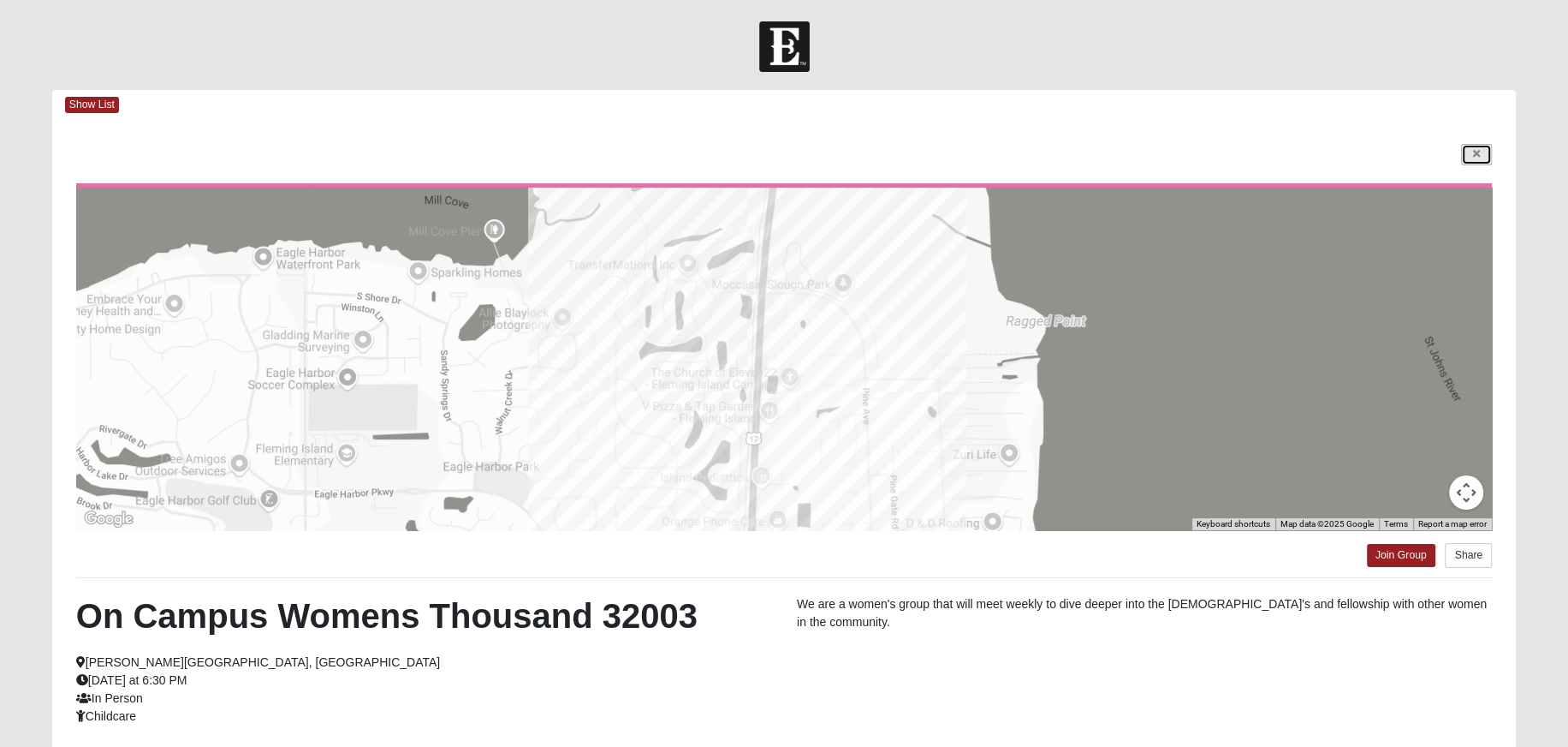
click at [1483, 154] on link at bounding box center [1476, 154] width 31 height 21
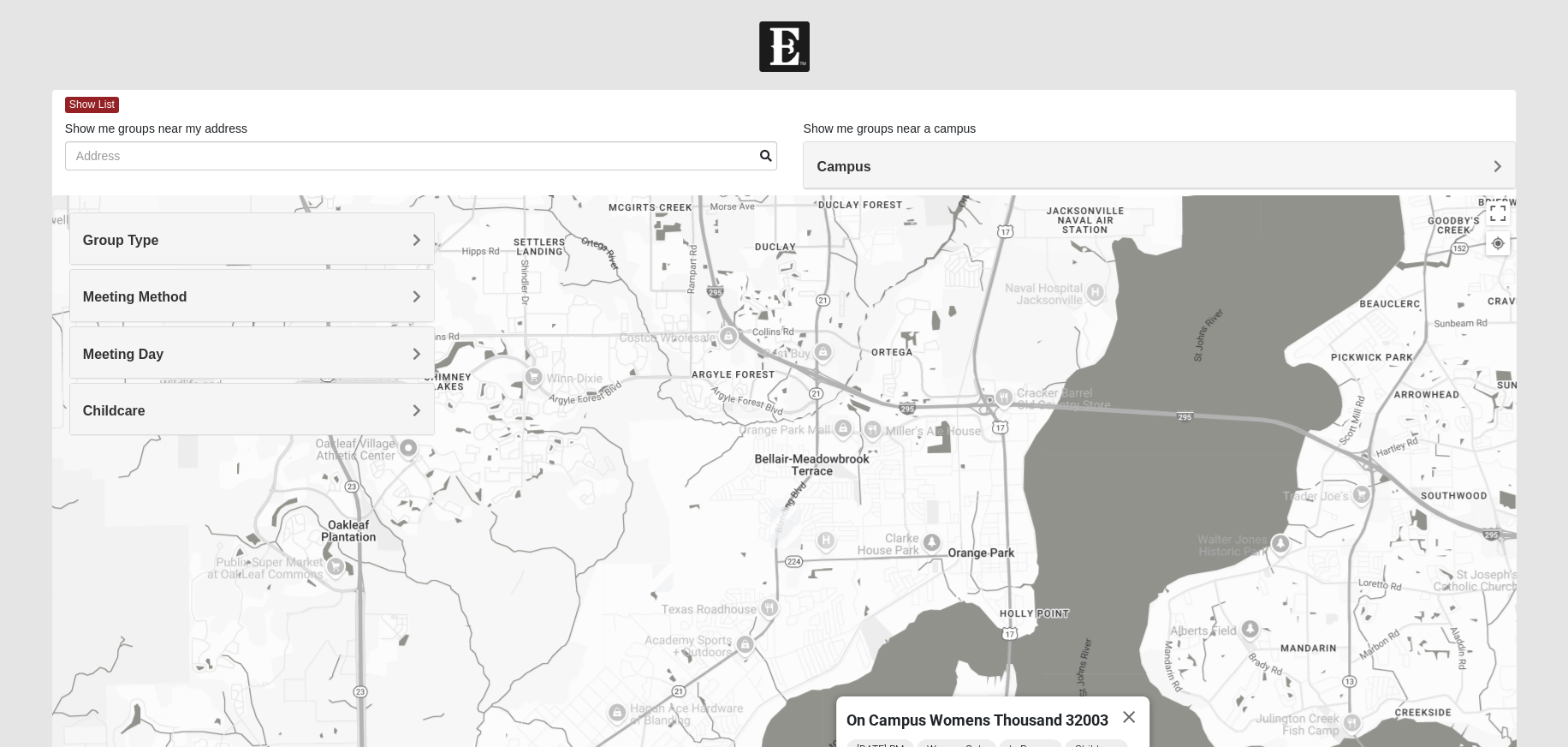
click at [250, 236] on h4 "Group Type" at bounding box center [252, 240] width 339 height 16
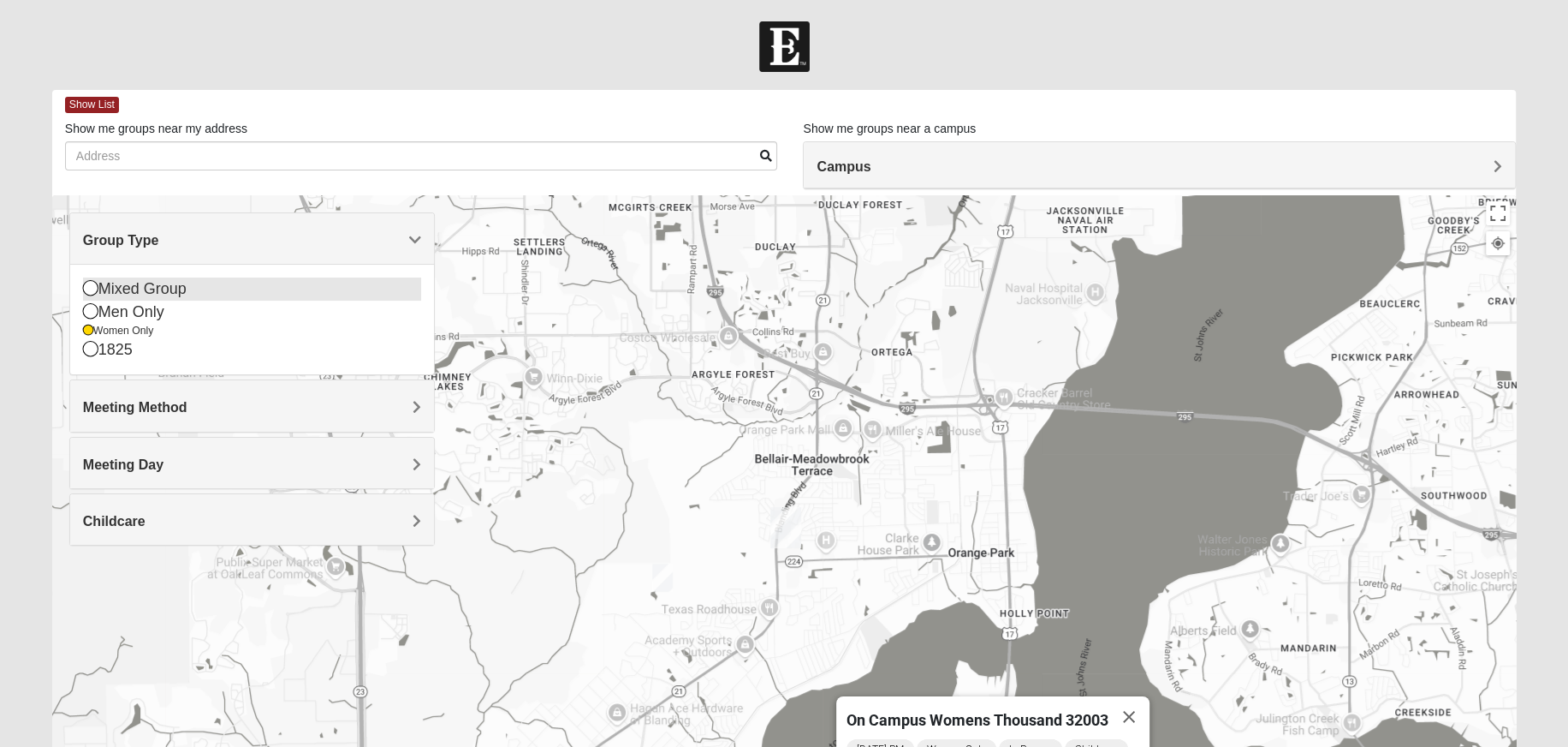
click at [215, 284] on div "Mixed Group" at bounding box center [252, 289] width 339 height 23
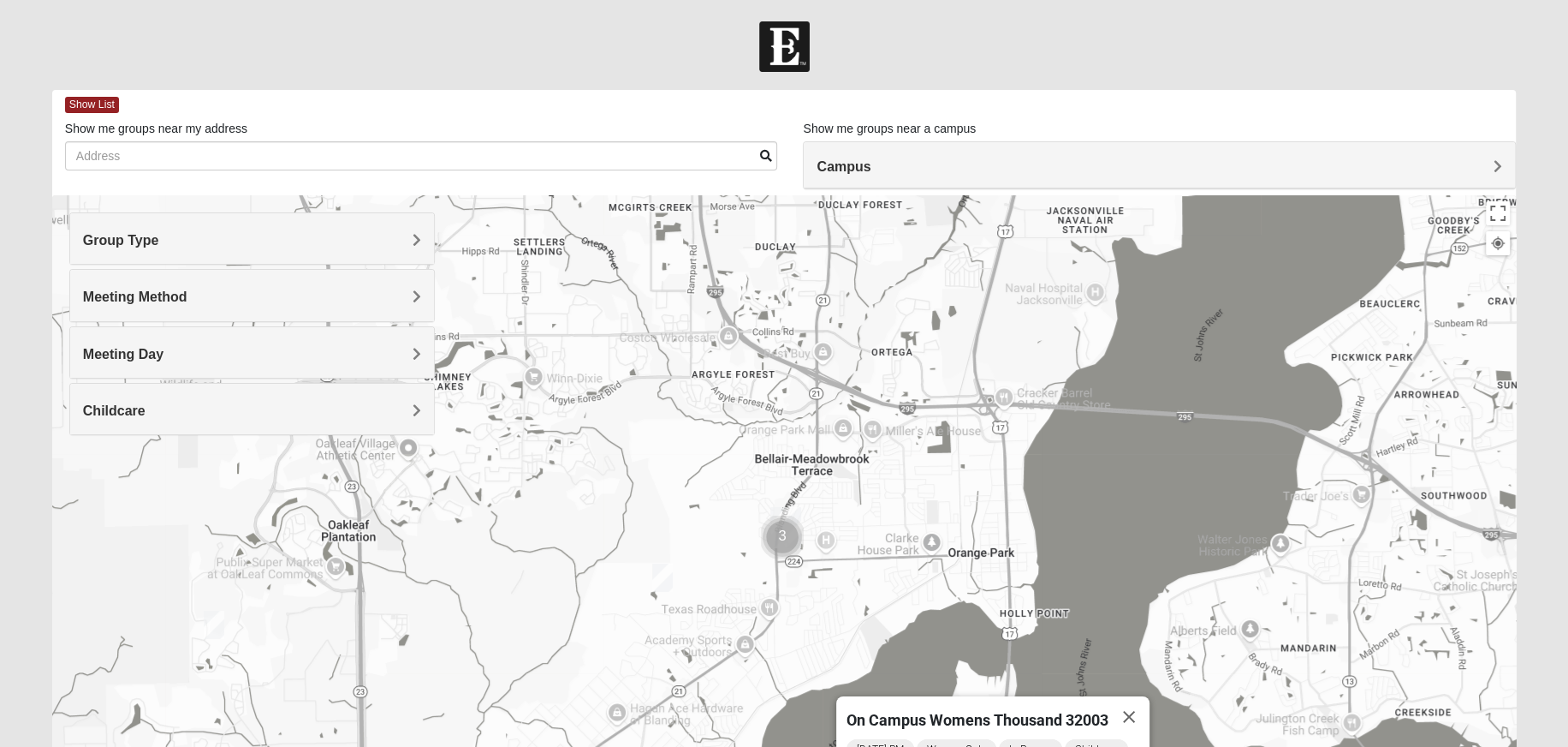
click at [219, 297] on h4 "Meeting Method" at bounding box center [252, 296] width 339 height 16
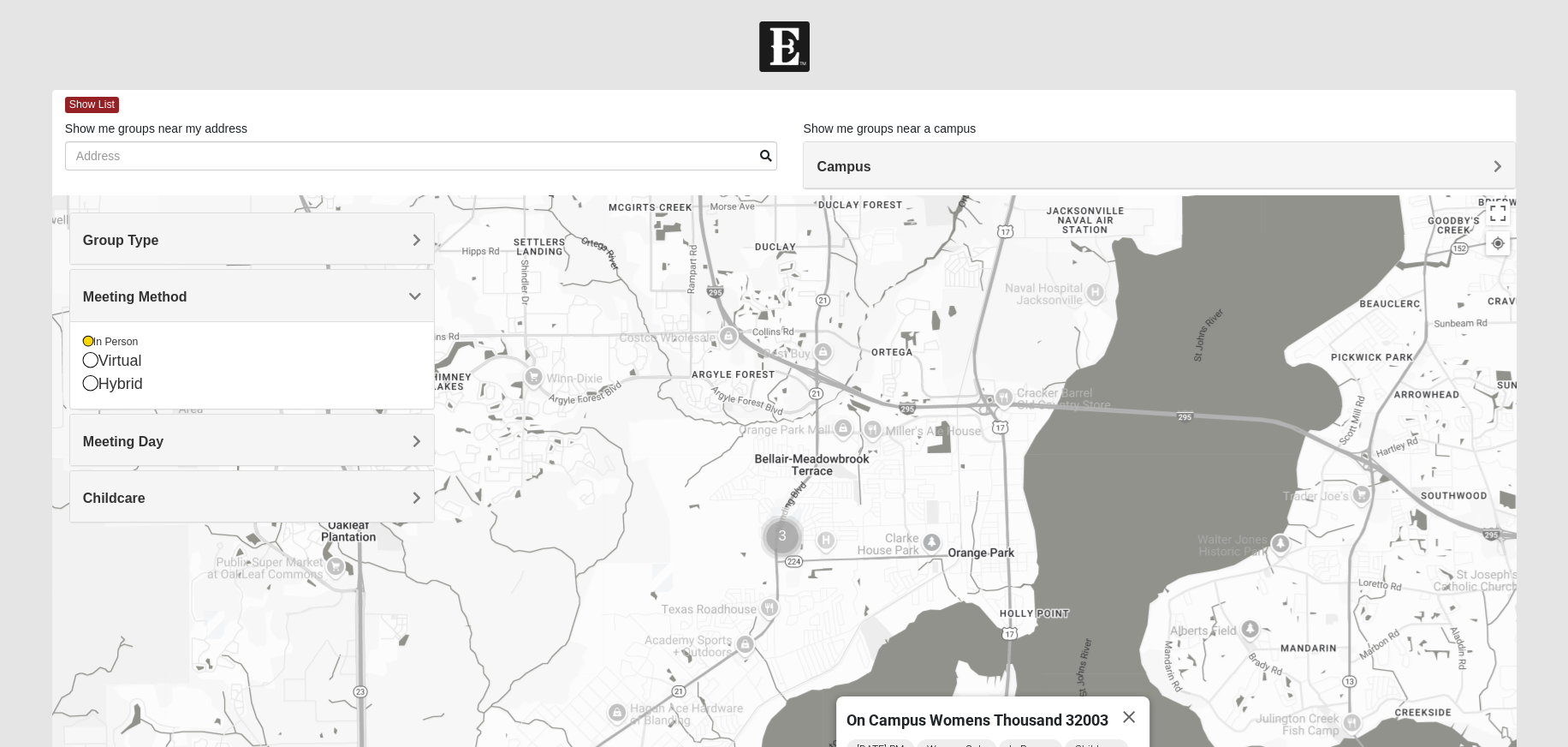
click at [219, 297] on h4 "Meeting Method" at bounding box center [252, 296] width 339 height 16
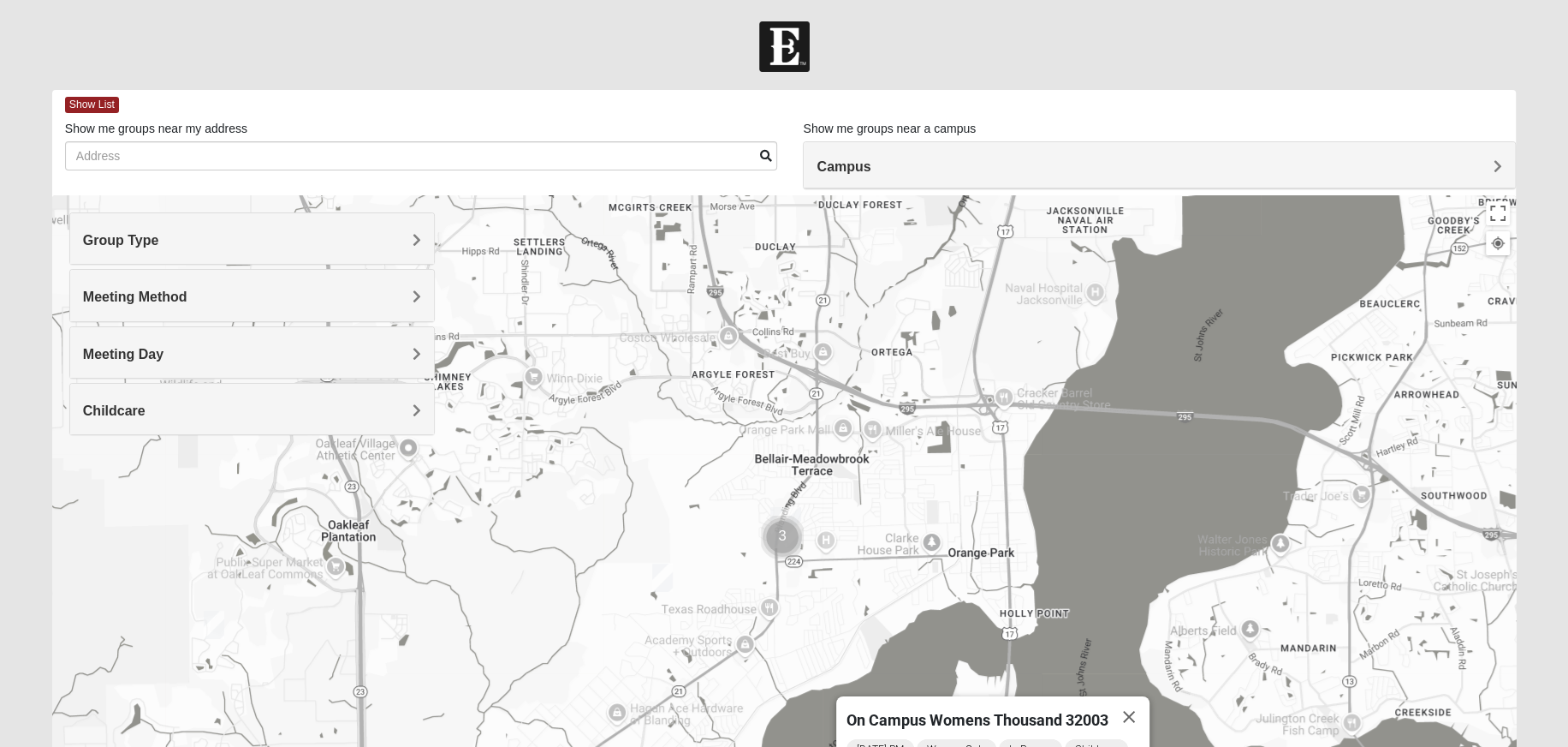
click at [216, 340] on div "Meeting Day" at bounding box center [253, 352] width 365 height 50
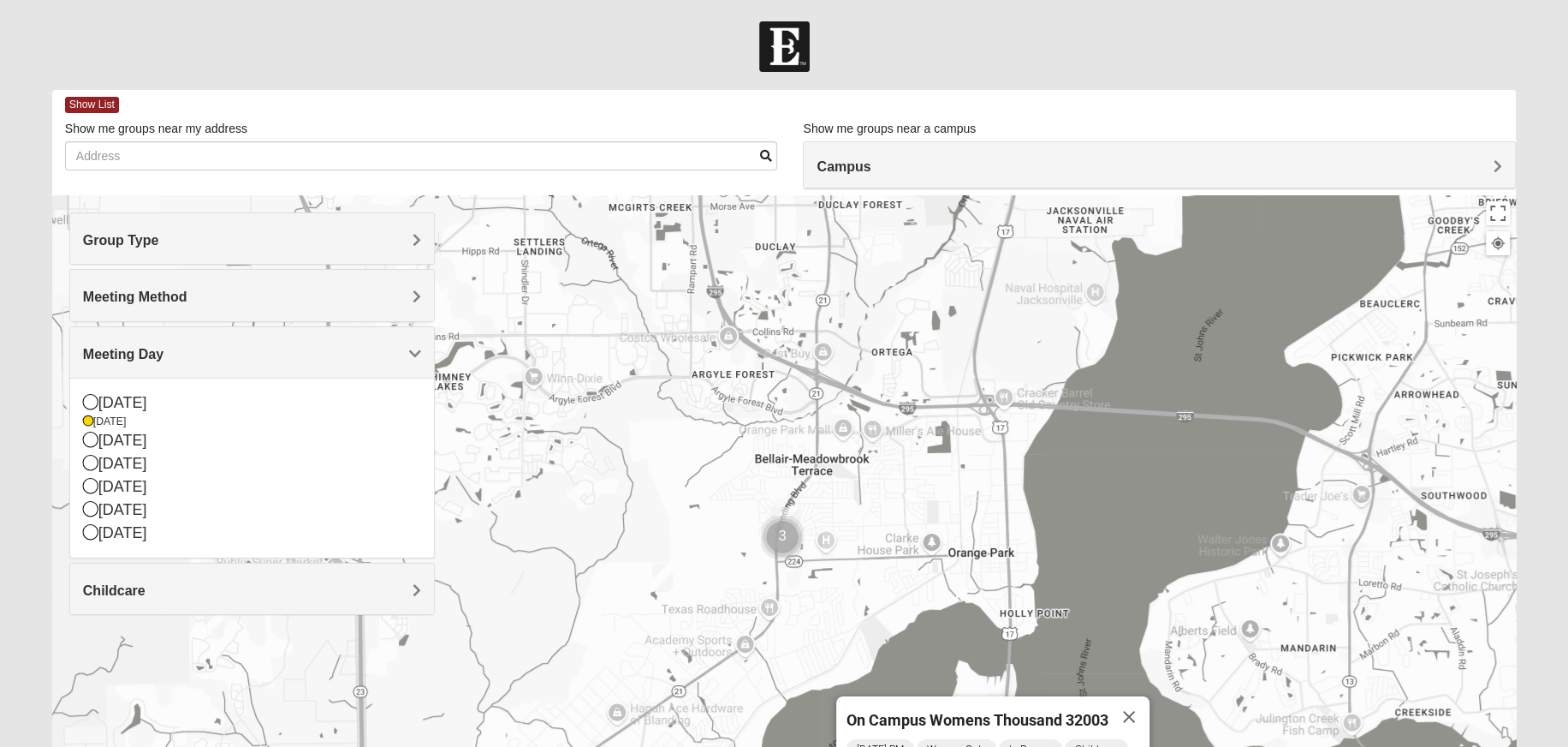
click at [216, 340] on div "Meeting Day" at bounding box center [253, 352] width 365 height 50
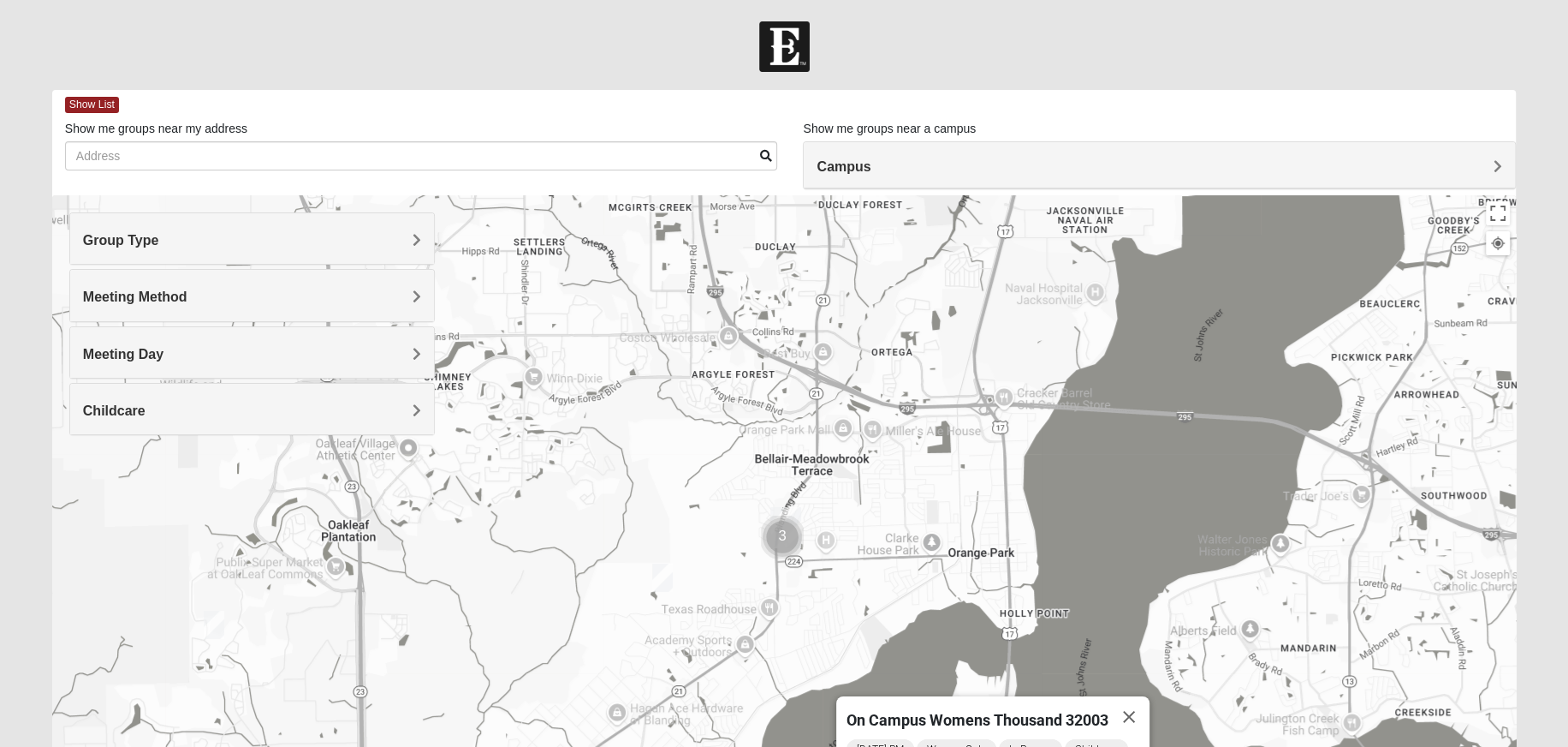
click at [216, 340] on div "Meeting Day" at bounding box center [253, 352] width 365 height 50
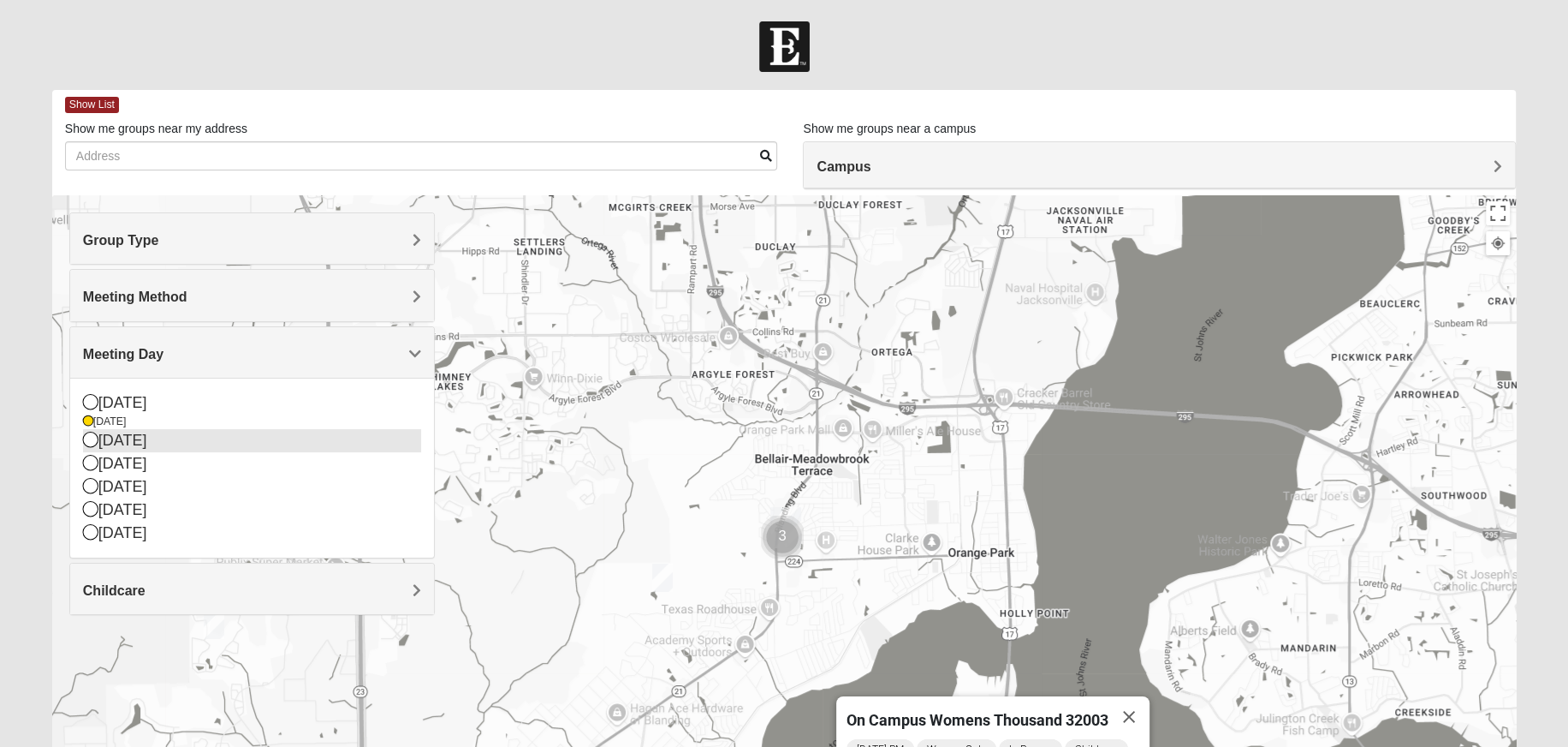
click at [145, 443] on div "[DATE]" at bounding box center [252, 441] width 339 height 23
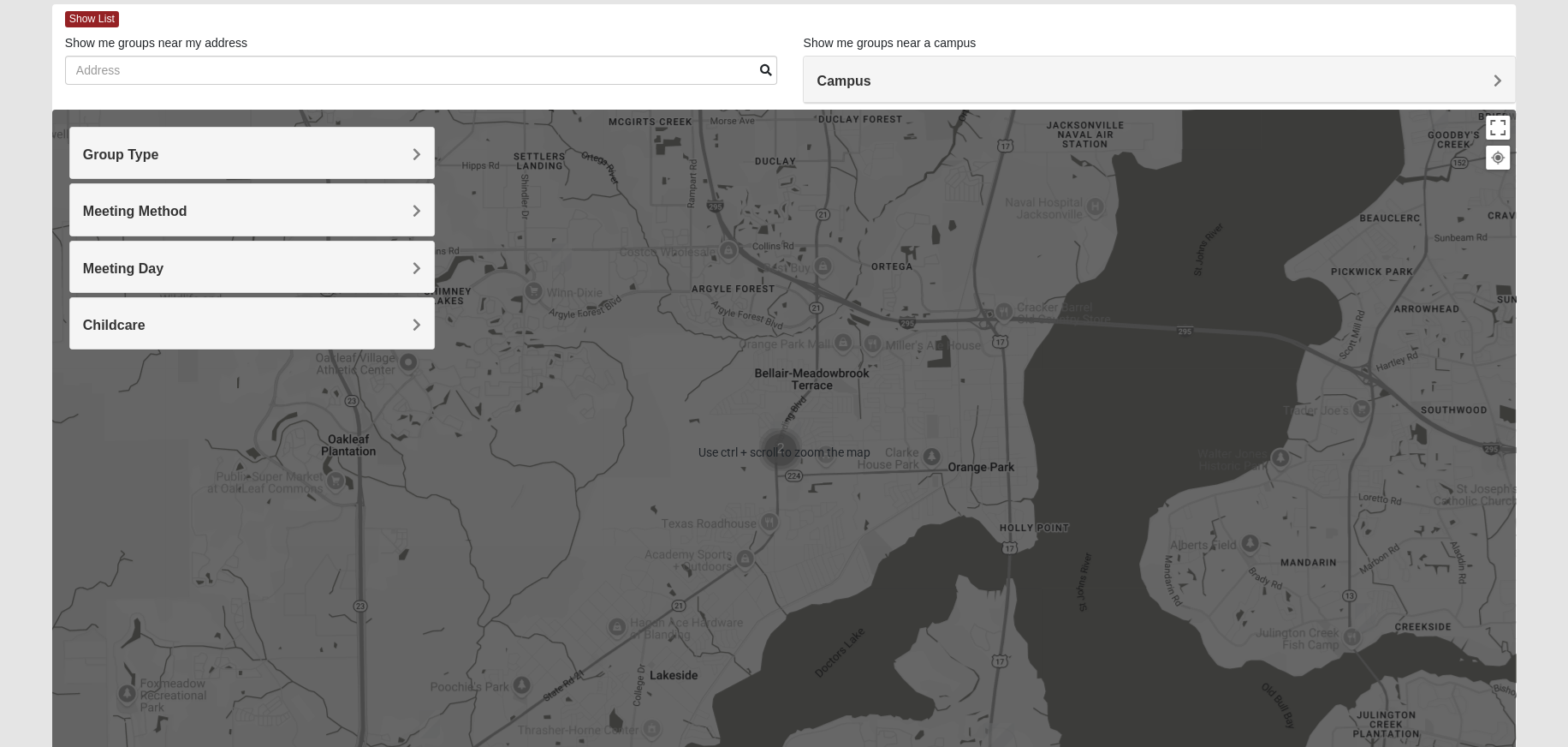
scroll to position [171, 0]
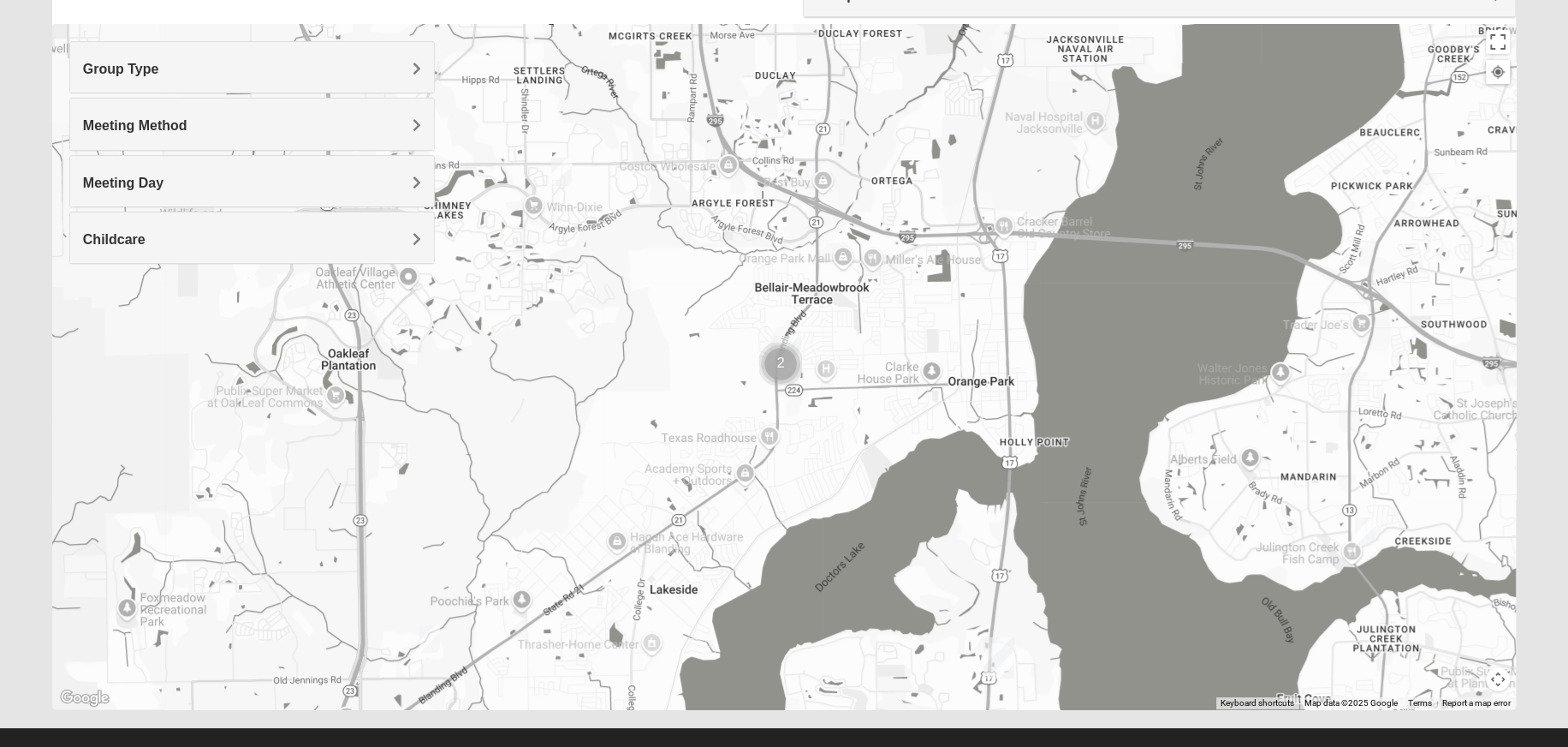
click at [777, 363] on img "Cluster of 2 groups" at bounding box center [780, 363] width 43 height 43
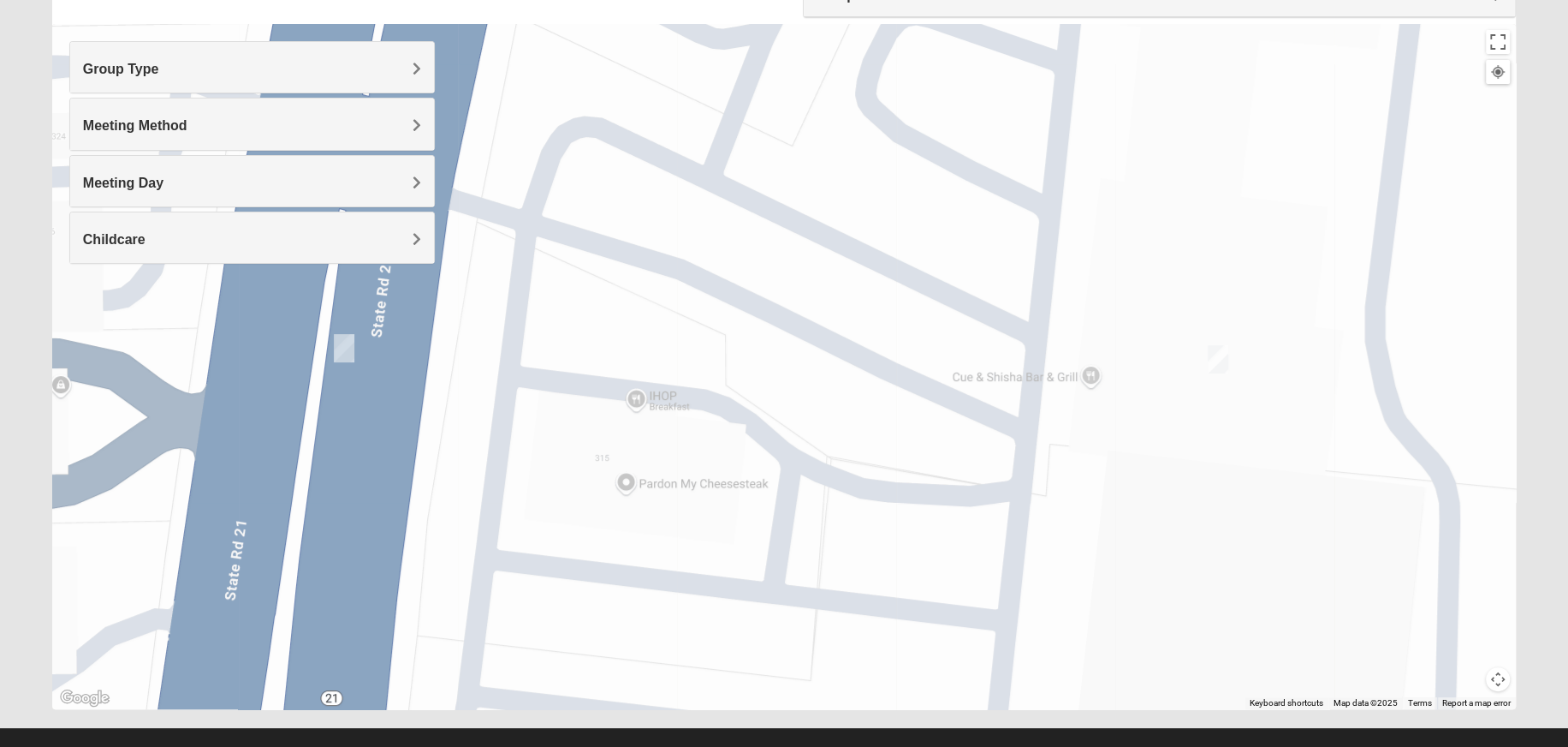
click at [342, 344] on img "On Campus Womens Padolina 32073" at bounding box center [344, 348] width 20 height 28
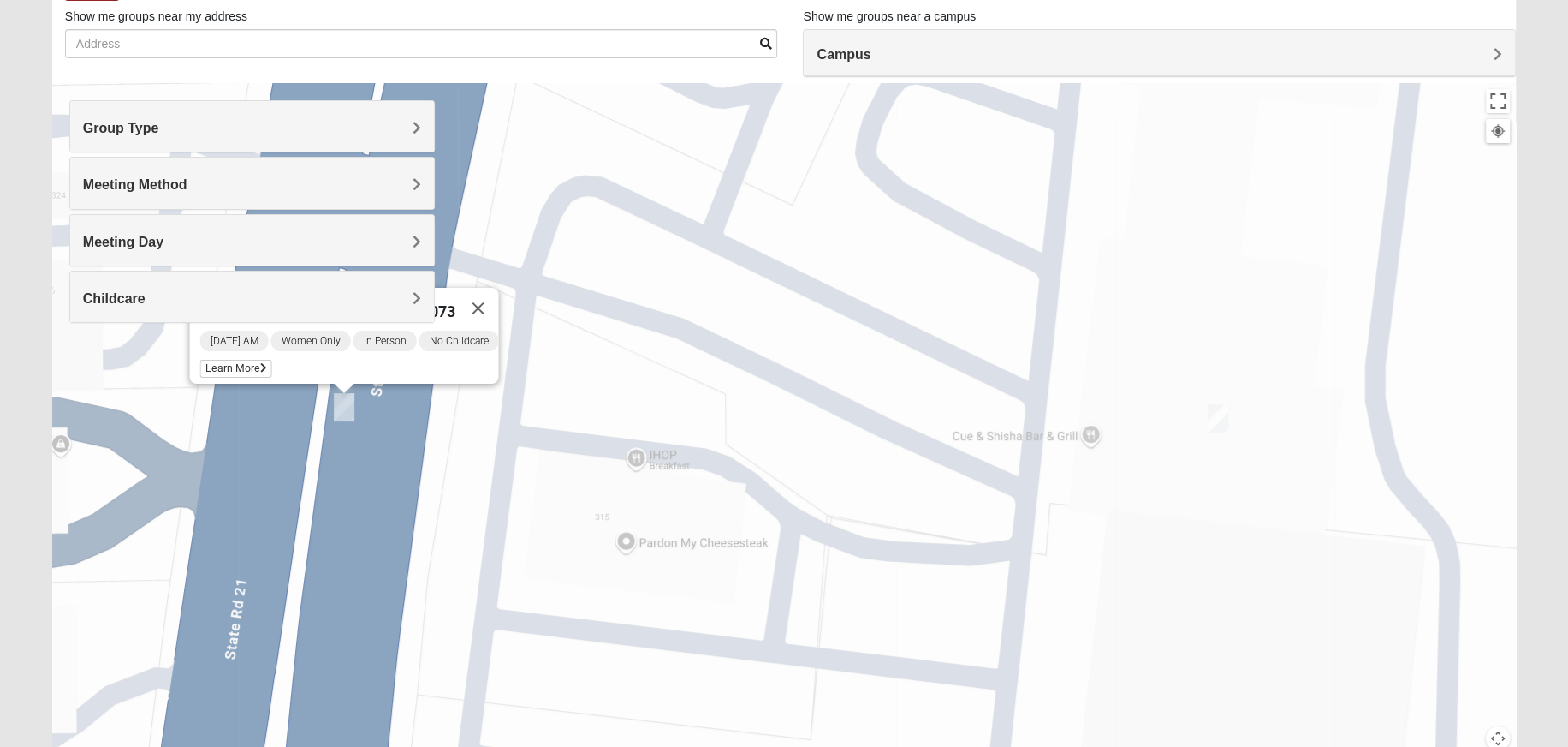
scroll to position [86, 0]
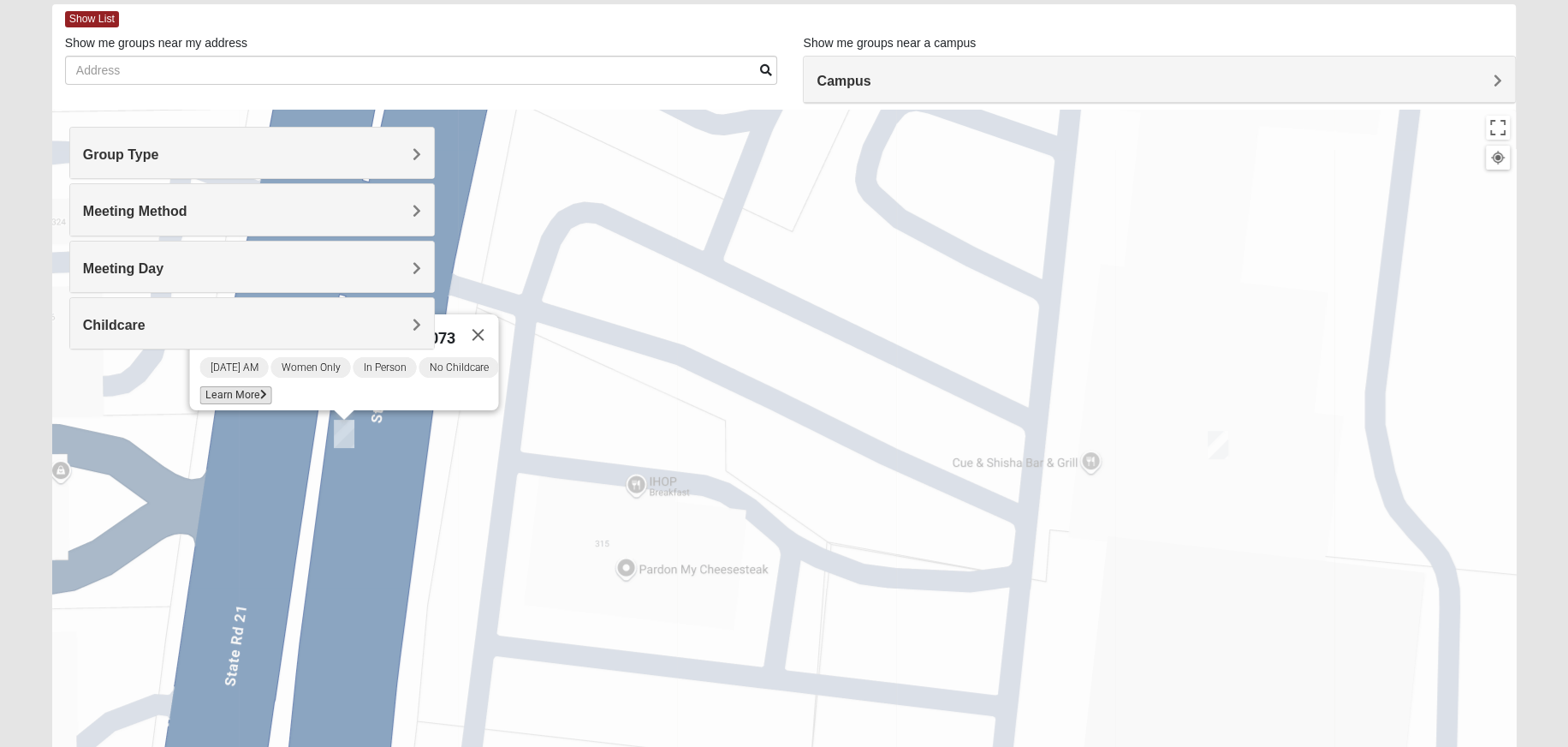
click at [229, 386] on span "Learn More" at bounding box center [235, 395] width 72 height 18
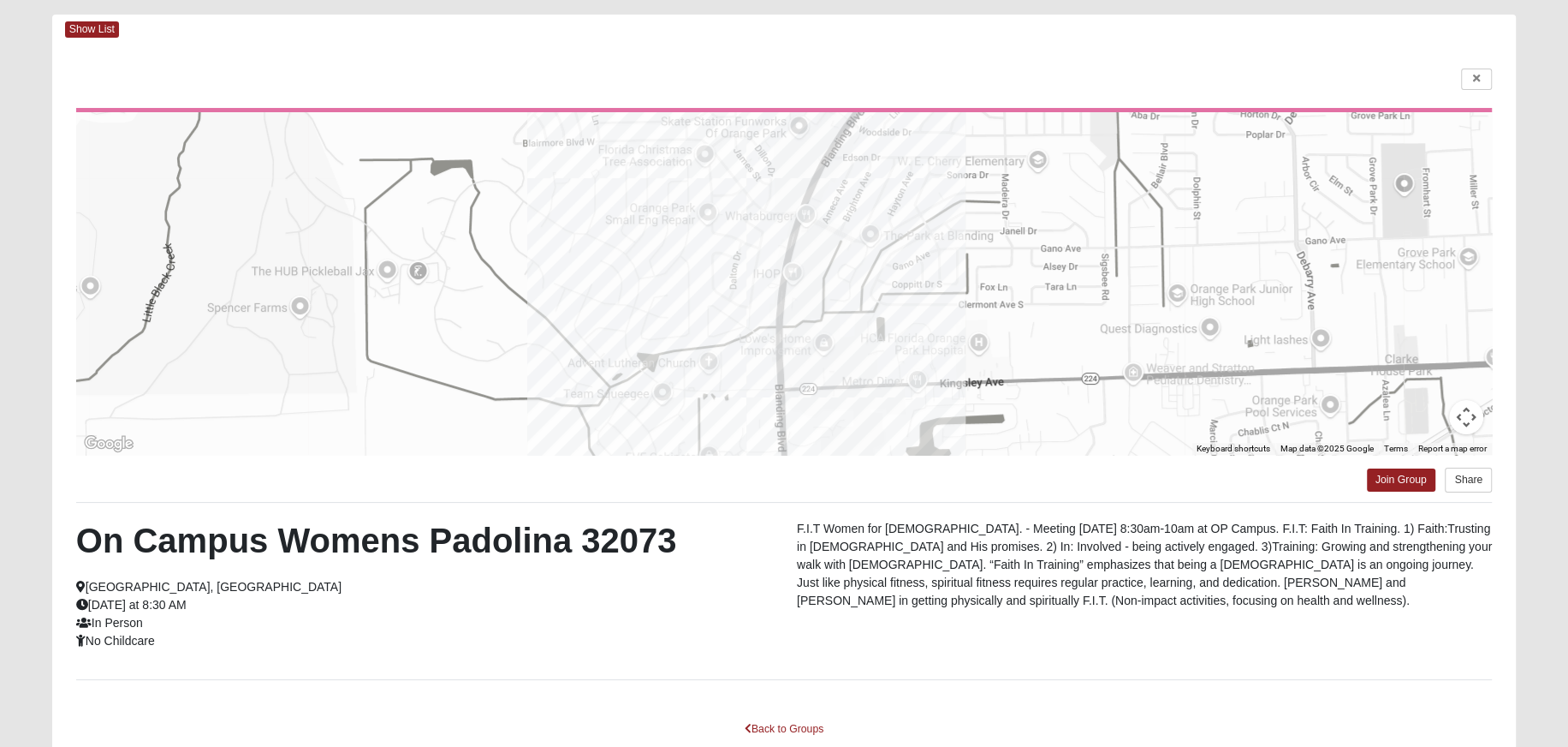
scroll to position [0, 0]
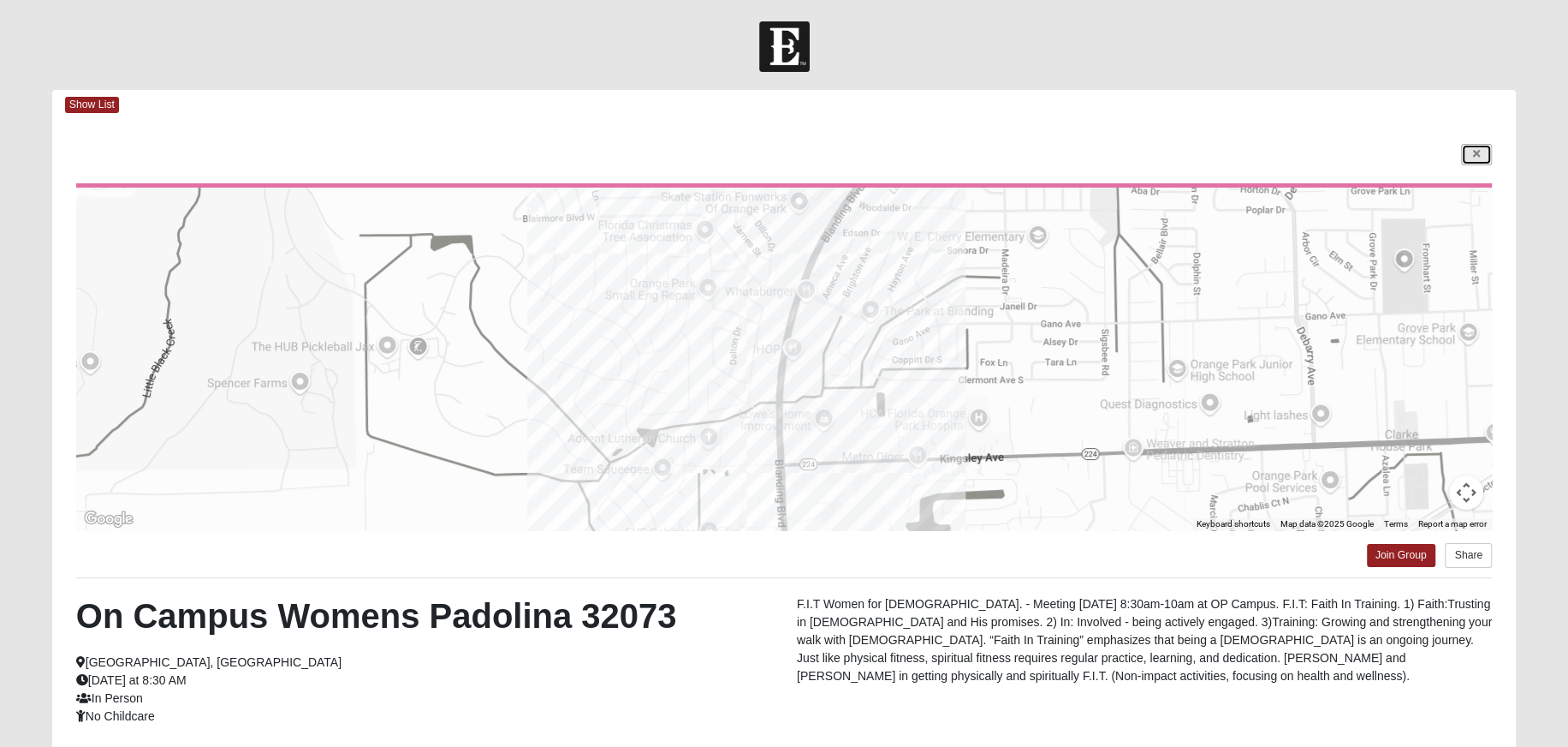
click at [1483, 158] on link at bounding box center [1476, 154] width 31 height 21
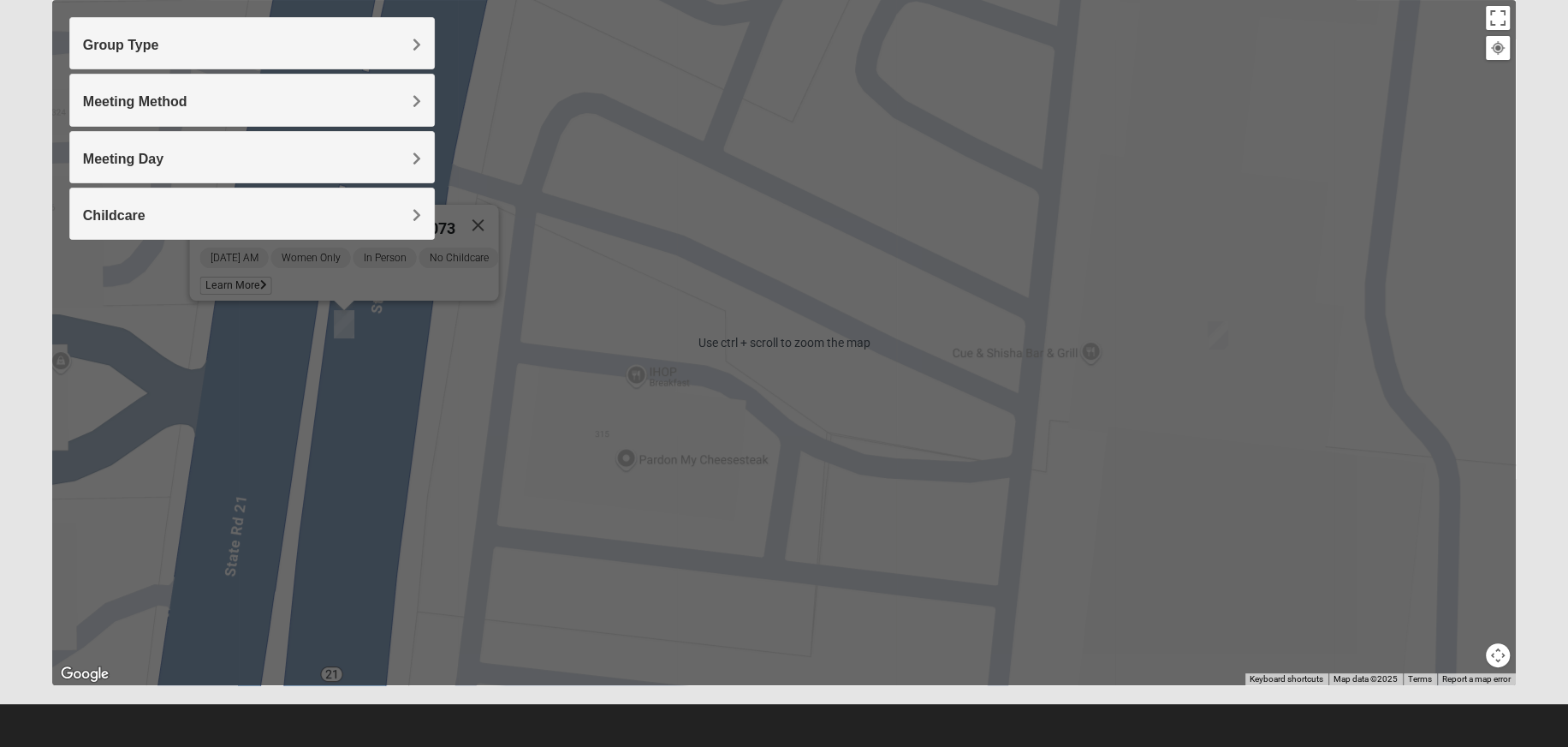
scroll to position [109, 0]
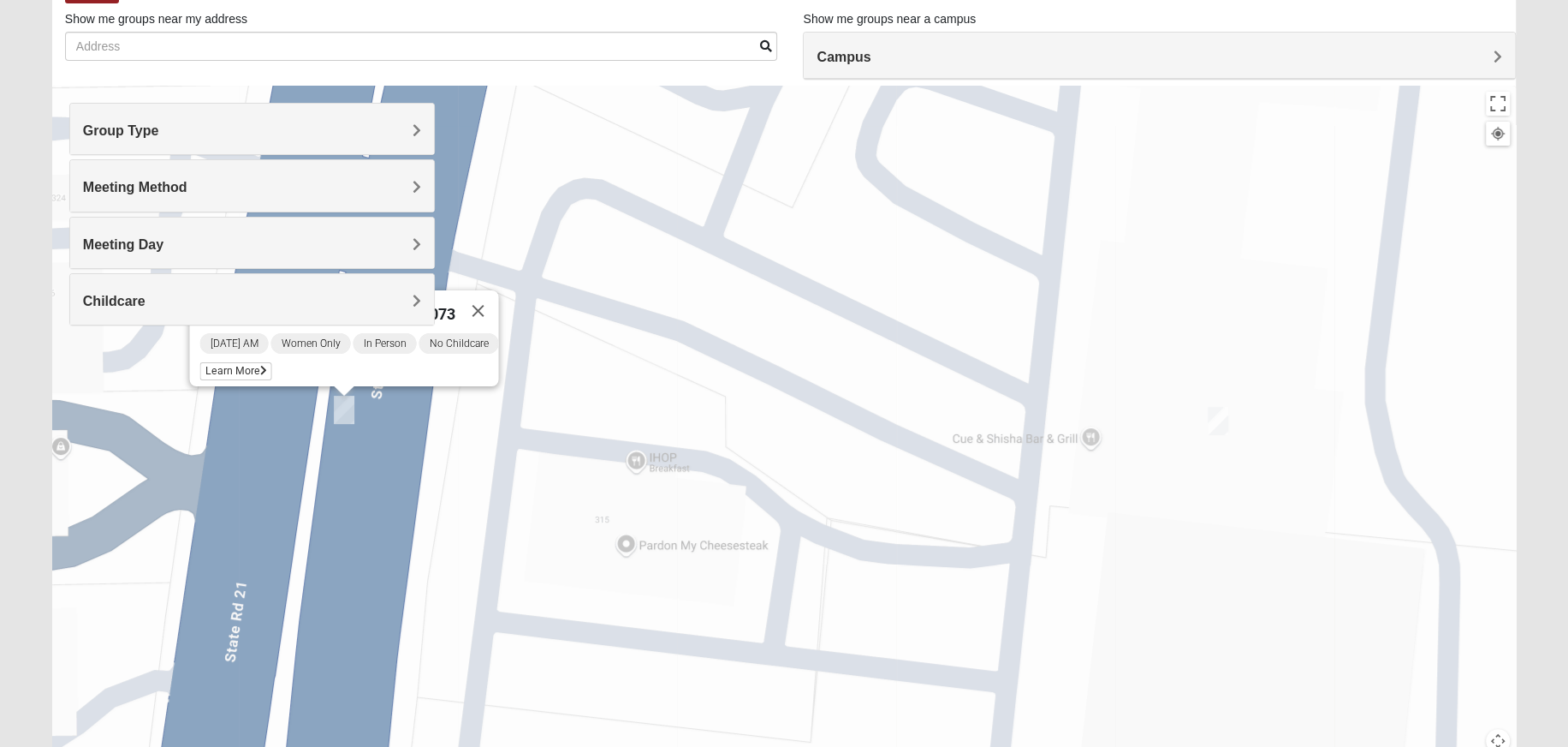
click at [755, 444] on div "On Campus Womens Padolina 32073 [DATE] AM Women Only In Person No Childcare Lea…" at bounding box center [784, 428] width 1464 height 685
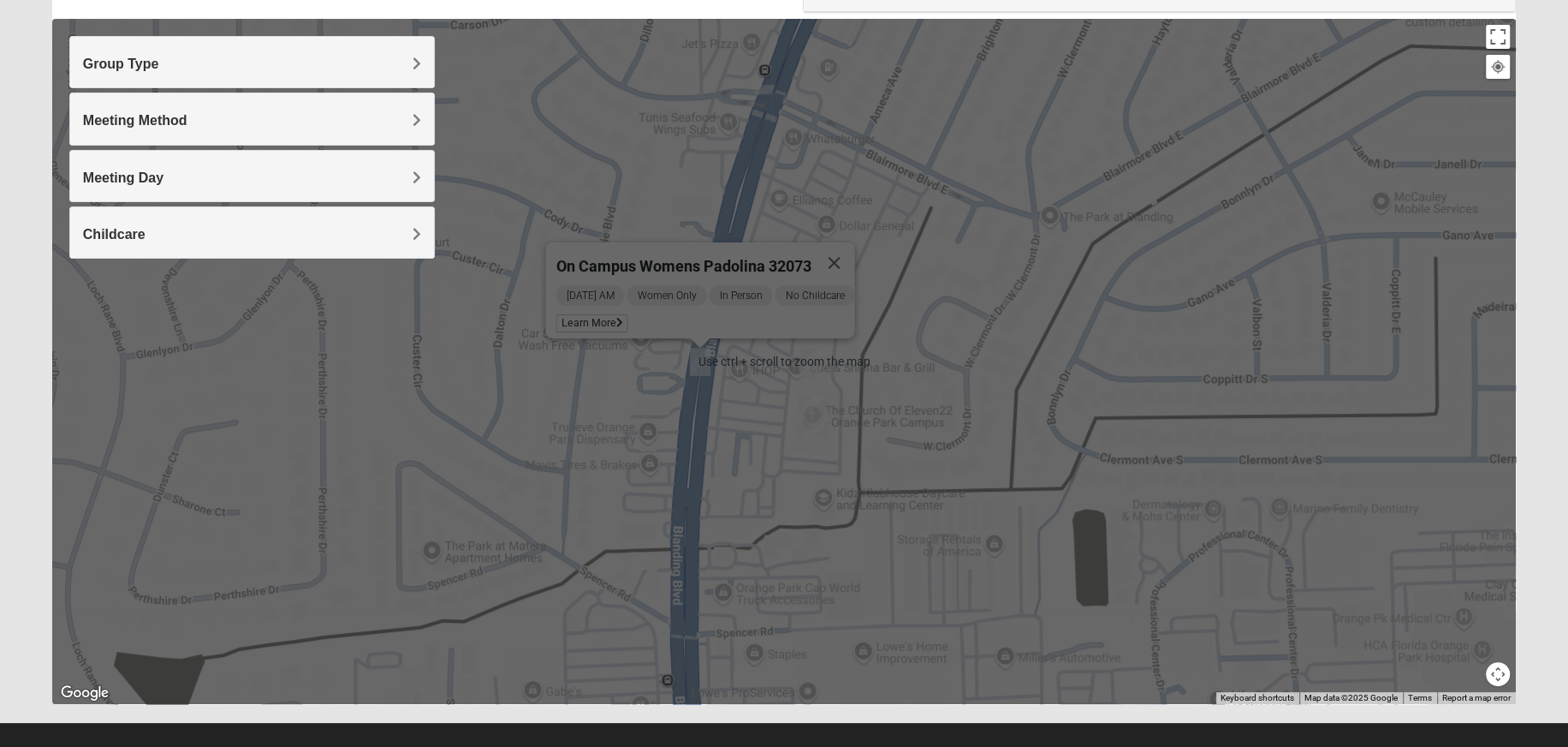
scroll to position [195, 0]
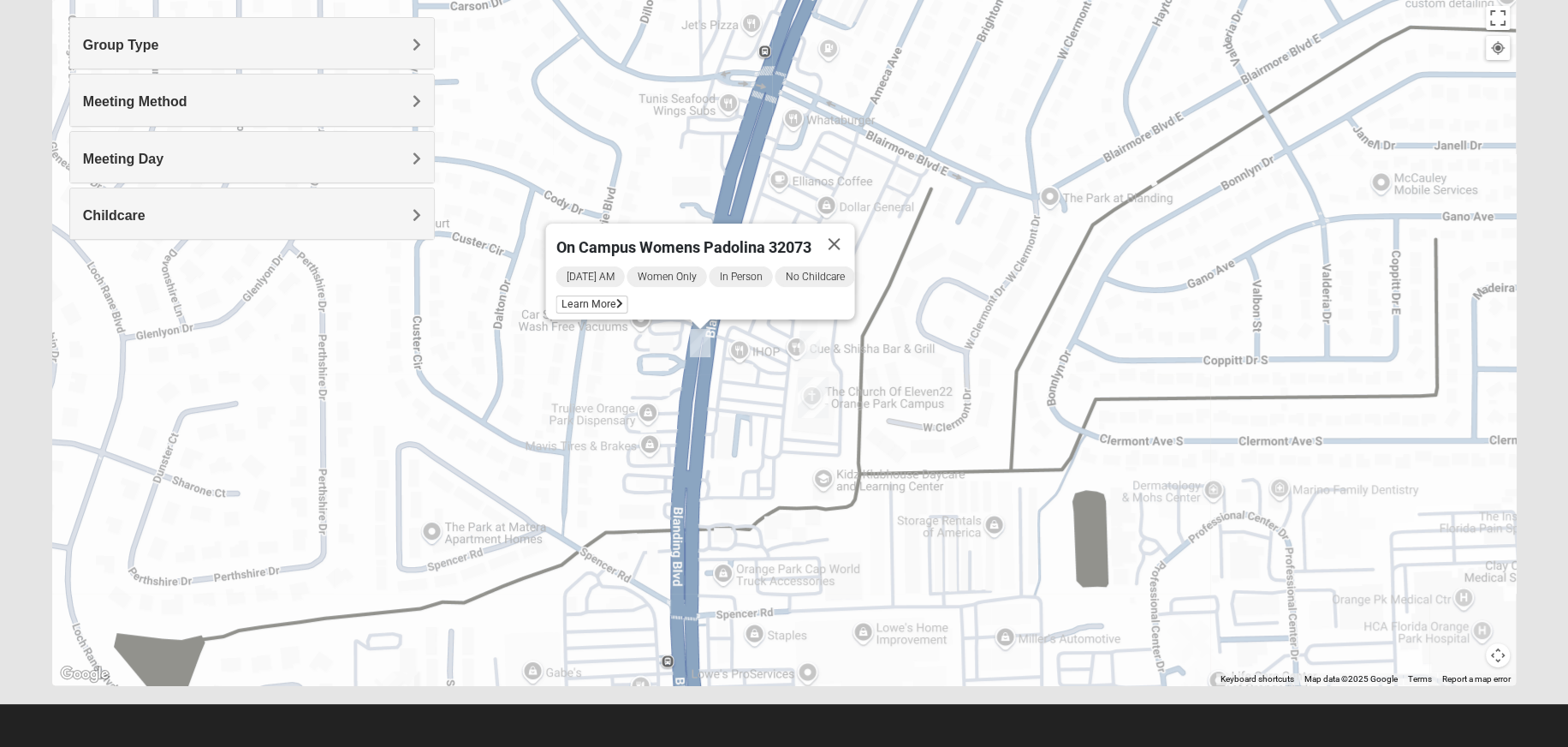
click at [814, 343] on img "On Campus Mixed Tessier 32073" at bounding box center [809, 345] width 20 height 28
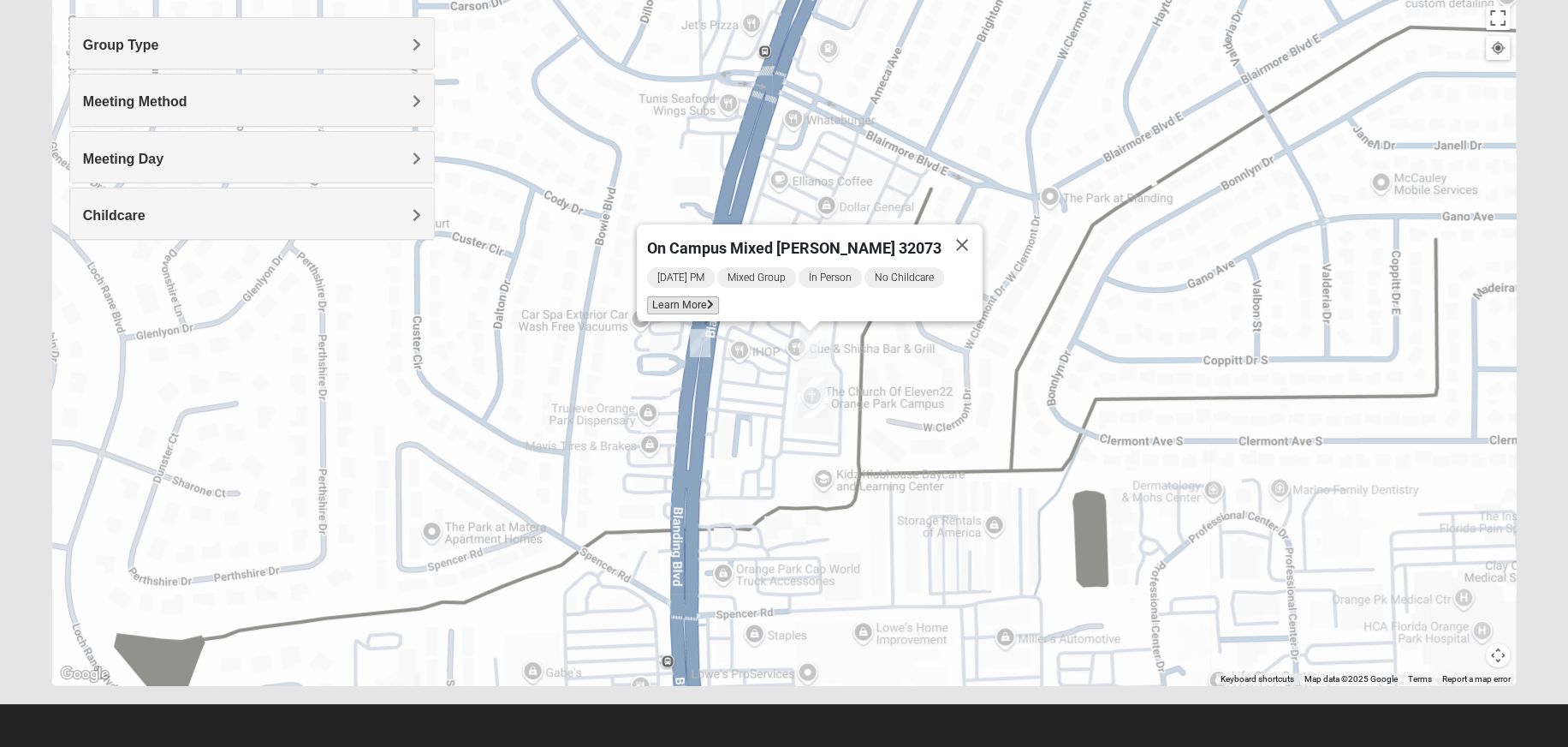
click at [702, 296] on span "Learn More" at bounding box center [683, 305] width 72 height 18
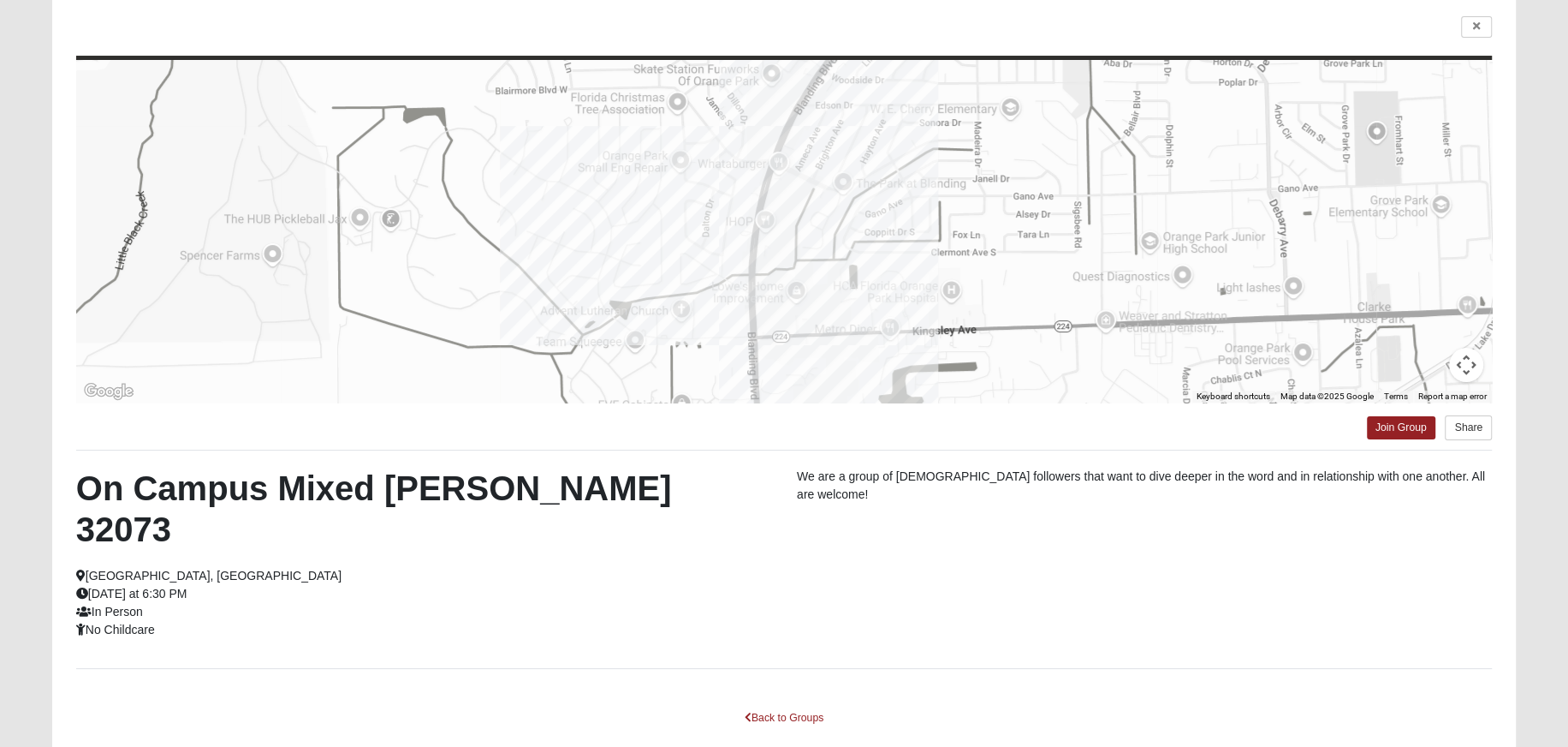
scroll to position [100, 0]
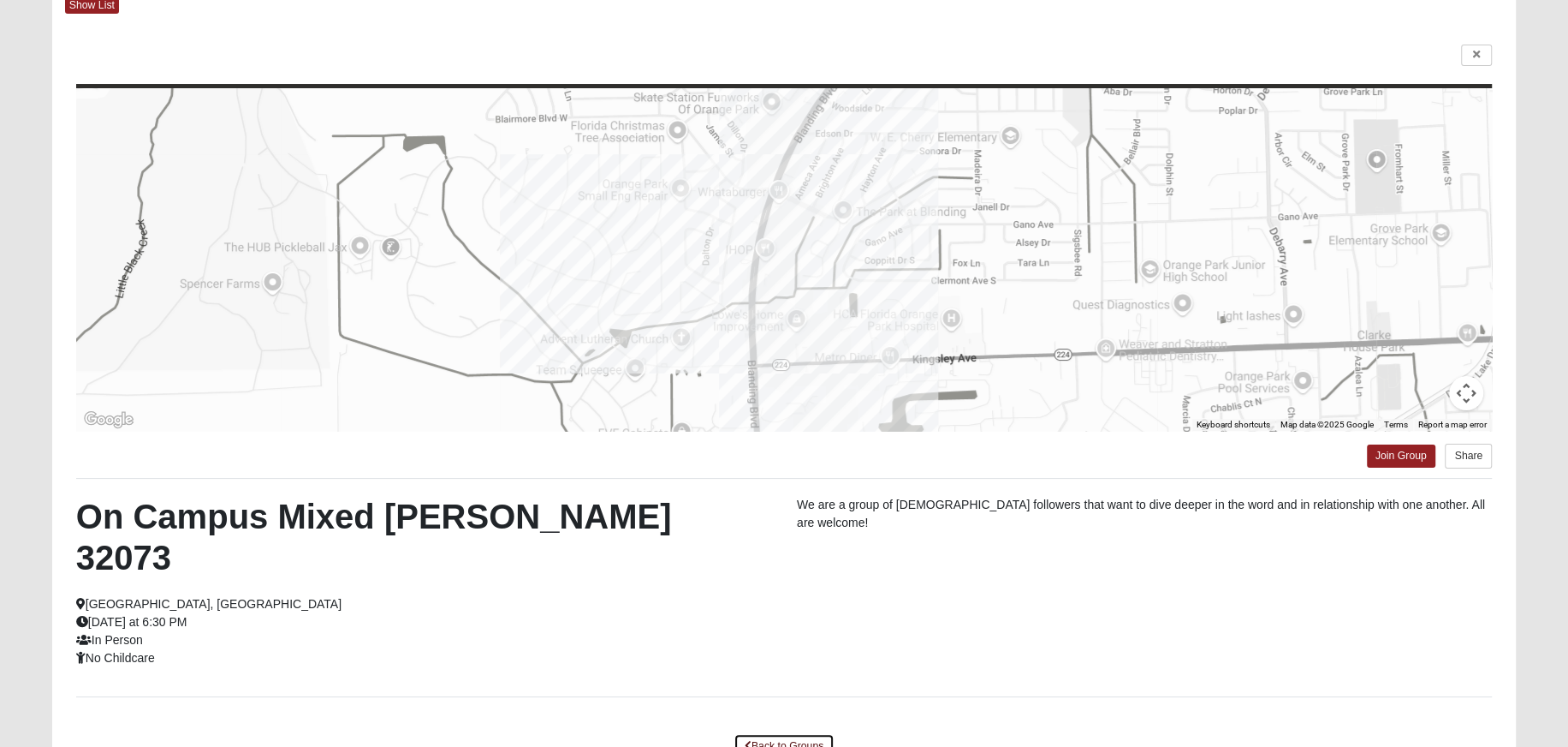
click at [798, 733] on link "Back to Groups" at bounding box center [784, 746] width 101 height 26
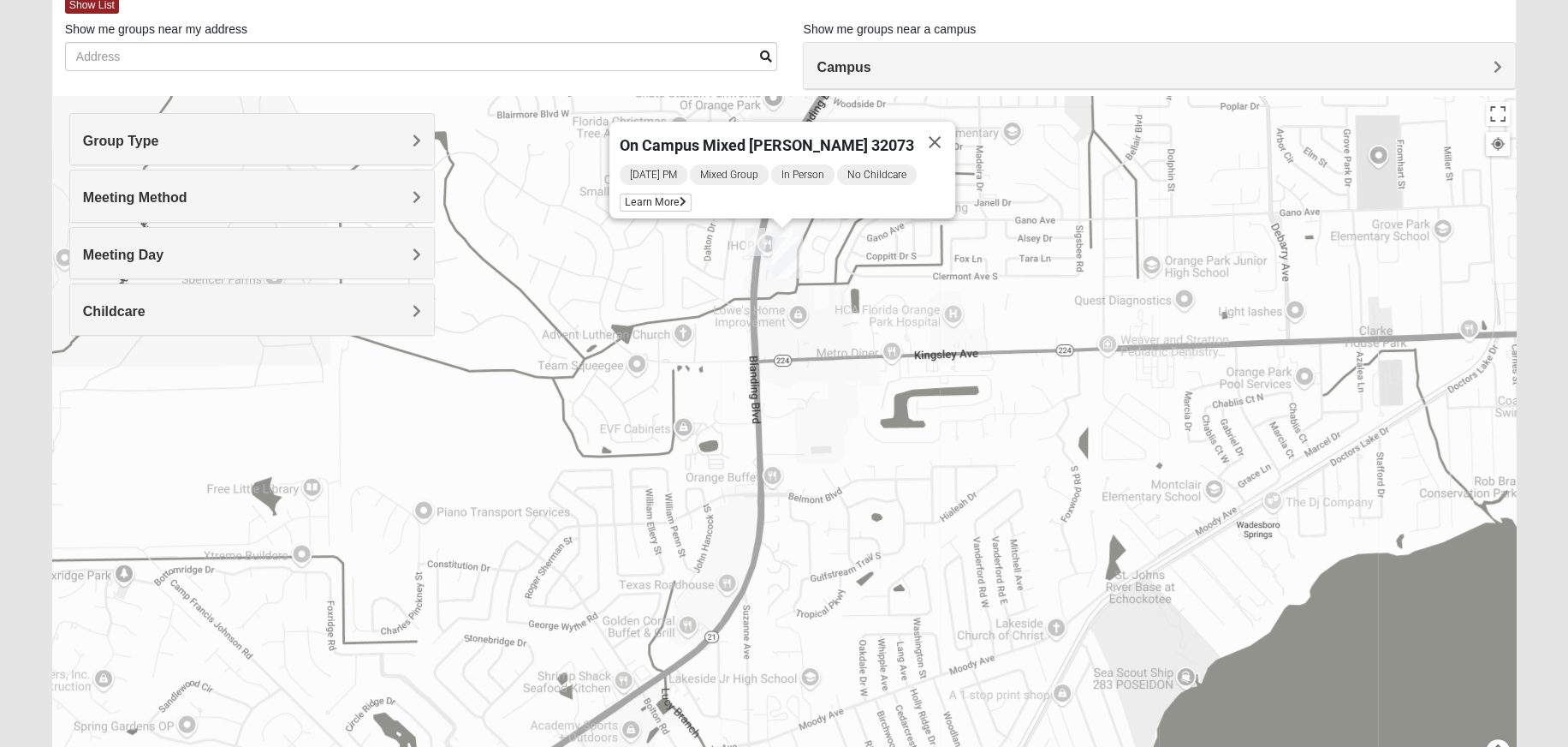
drag, startPoint x: 1091, startPoint y: 497, endPoint x: 908, endPoint y: 302, distance: 267.4
click at [908, 302] on div "On Campus Mixed [PERSON_NAME] 32073 [DATE] PM Mixed Group In Person No Childcar…" at bounding box center [784, 438] width 1464 height 685
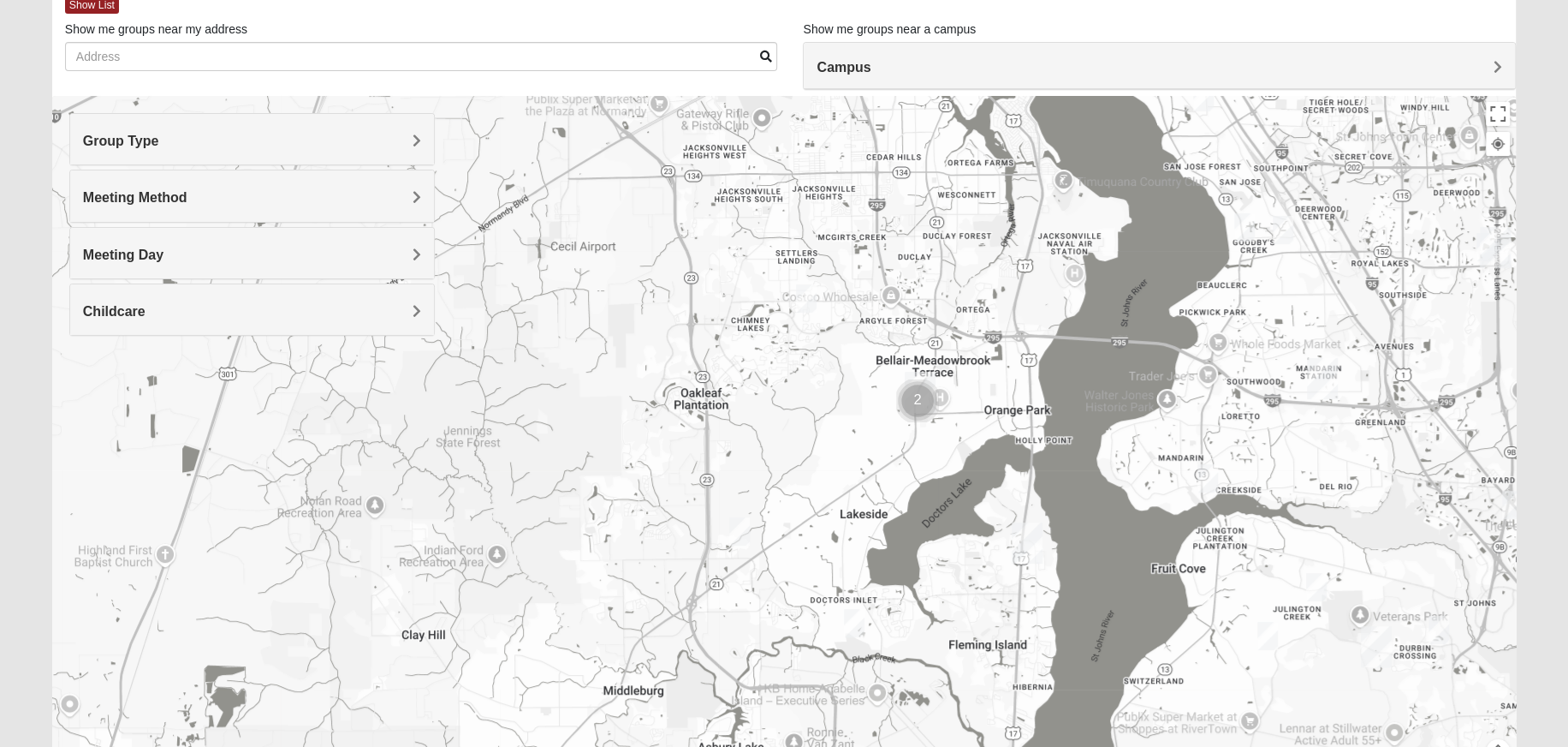
click at [806, 298] on img "Womens Costley 32244" at bounding box center [806, 298] width 20 height 28
click at [743, 530] on img "Womens Simpson 32068" at bounding box center [739, 532] width 20 height 28
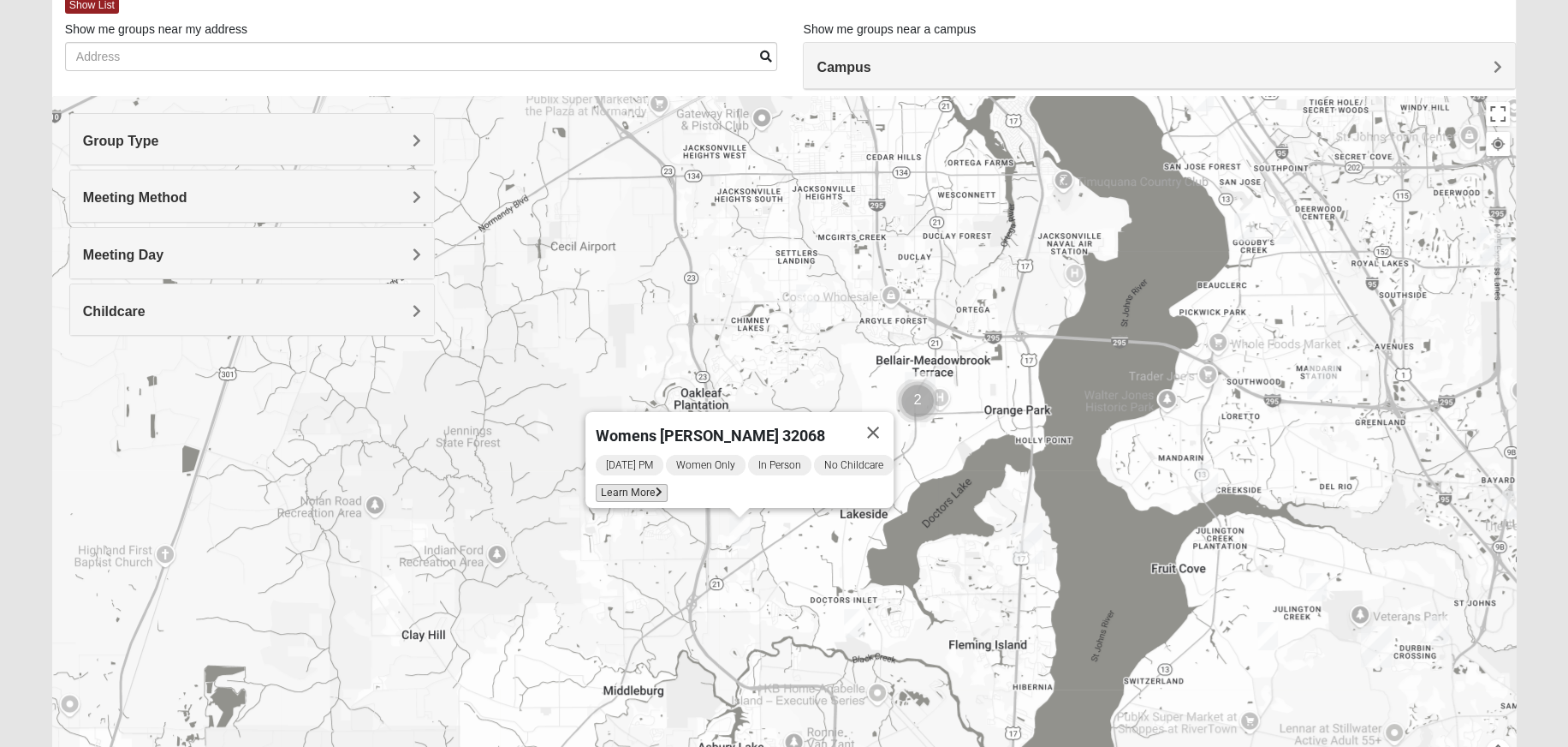
click at [613, 484] on span "Learn More" at bounding box center [632, 493] width 72 height 18
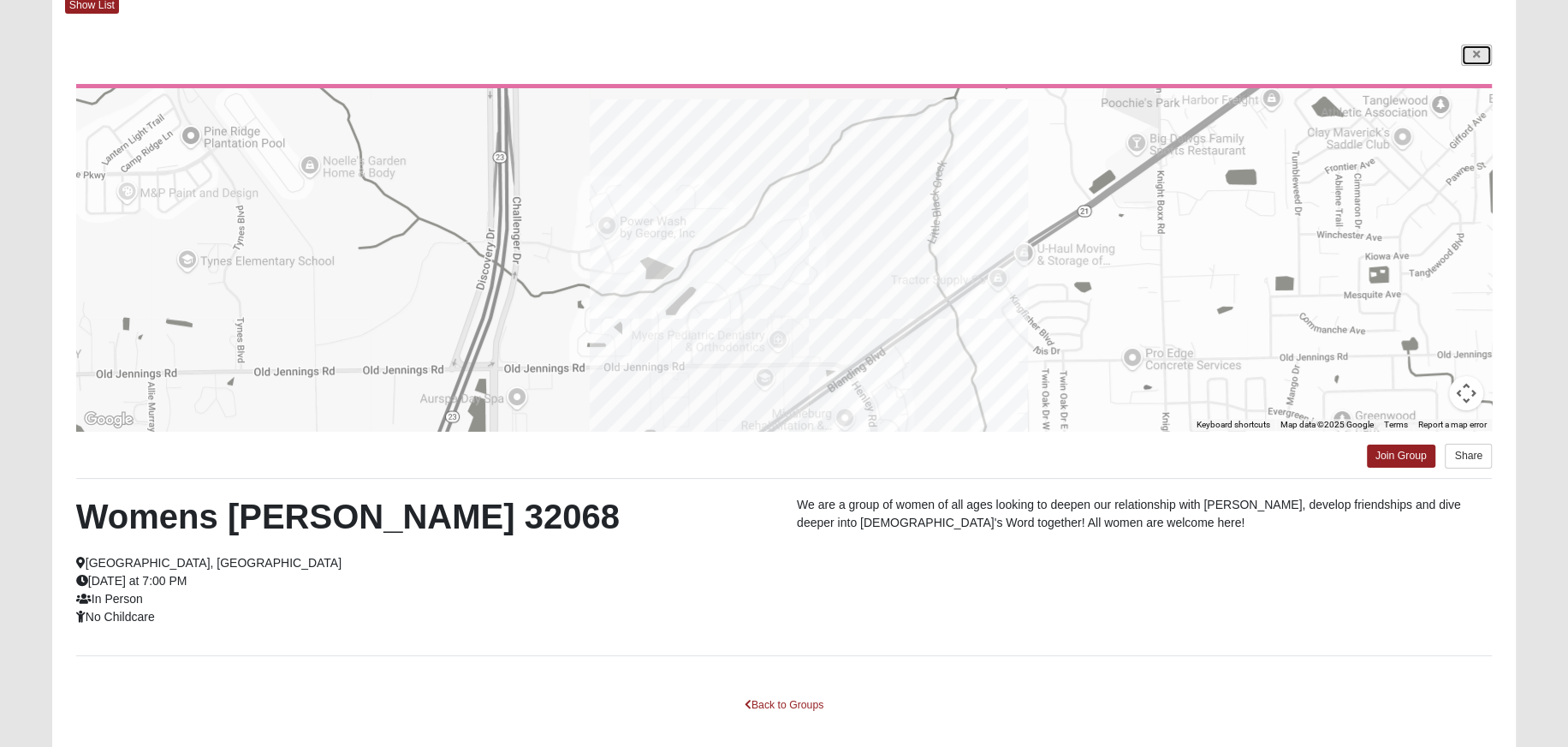
click at [1474, 56] on icon at bounding box center [1477, 55] width 7 height 11
